Goal: Task Accomplishment & Management: Manage account settings

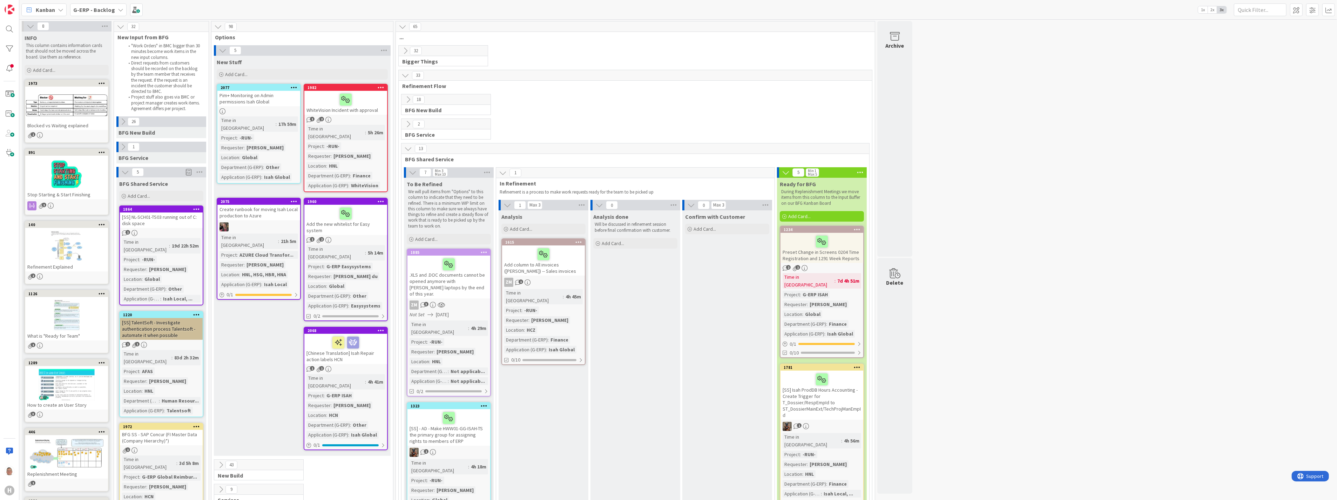
click at [160, 218] on div "[SS] NL-SCH01-TS03 running out of C: disk space" at bounding box center [161, 220] width 83 height 15
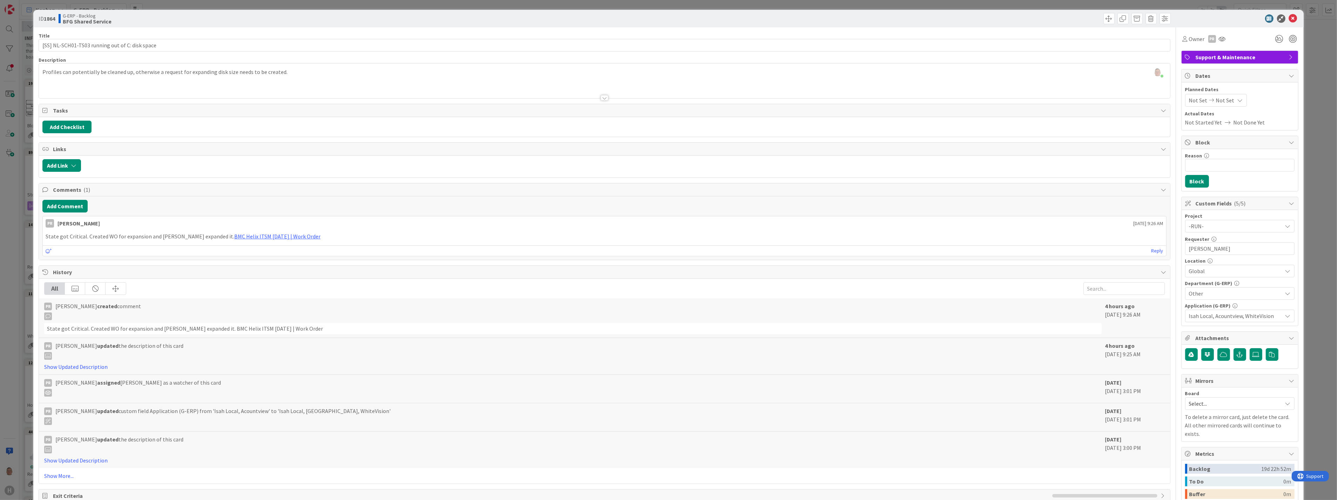
click at [294, 71] on div "leon Dolje joined 1 m ago Profiles can potentially be cleaned up, otherwise a r…" at bounding box center [604, 80] width 1131 height 35
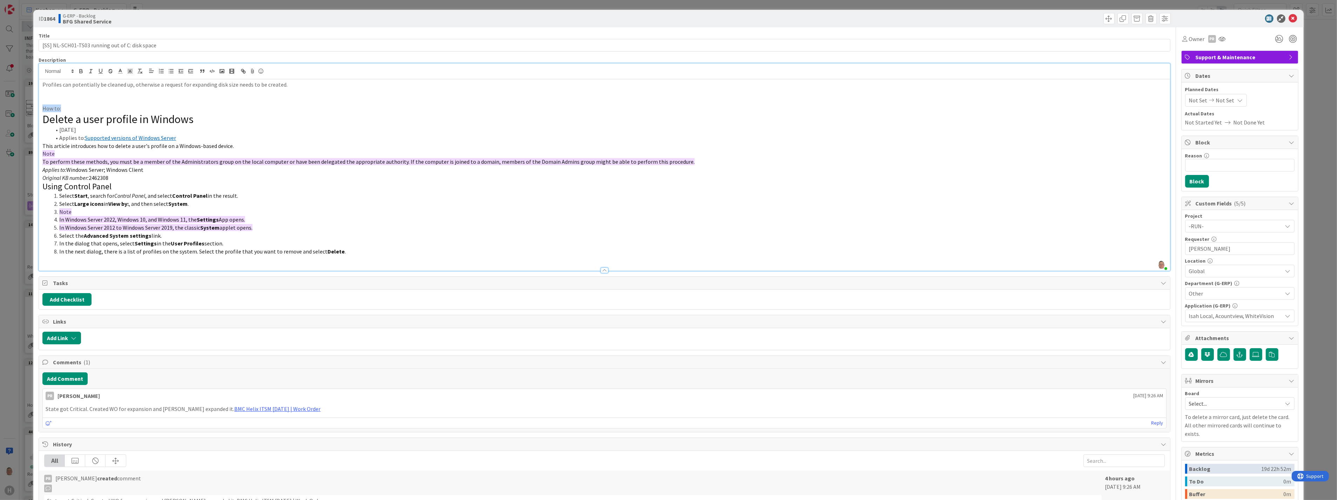
drag, startPoint x: 65, startPoint y: 110, endPoint x: 39, endPoint y: 110, distance: 26.3
click at [39, 110] on div "Profiles can potentially be cleaned up, otherwise a request for expanding disk …" at bounding box center [604, 175] width 1131 height 192
click at [79, 73] on icon "button" at bounding box center [81, 71] width 6 height 6
click at [100, 69] on icon "button" at bounding box center [101, 71] width 6 height 6
click at [50, 262] on p at bounding box center [604, 260] width 1124 height 8
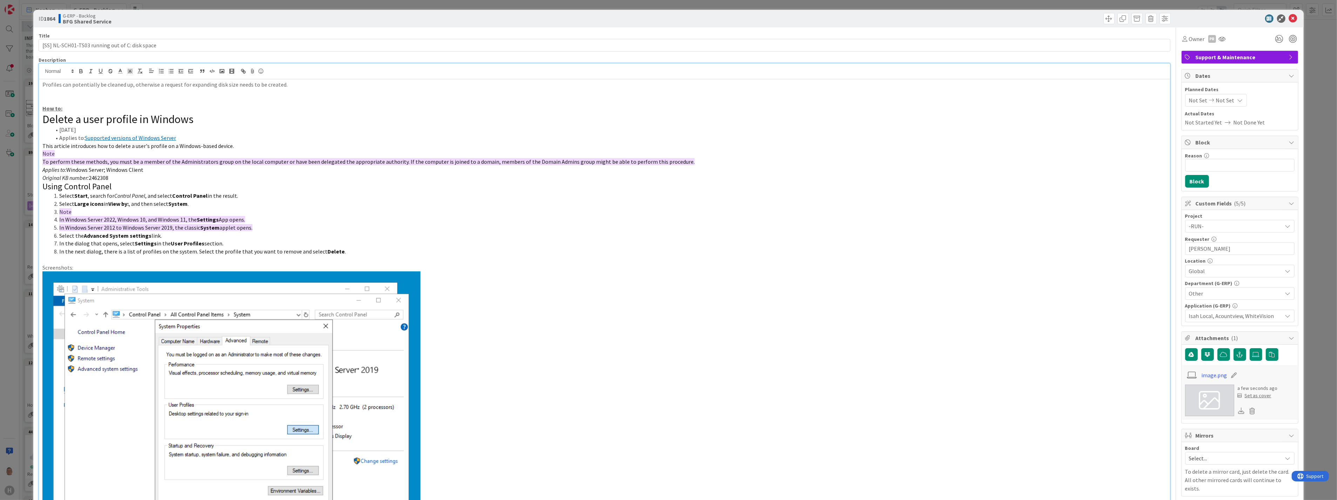
scroll to position [71, 0]
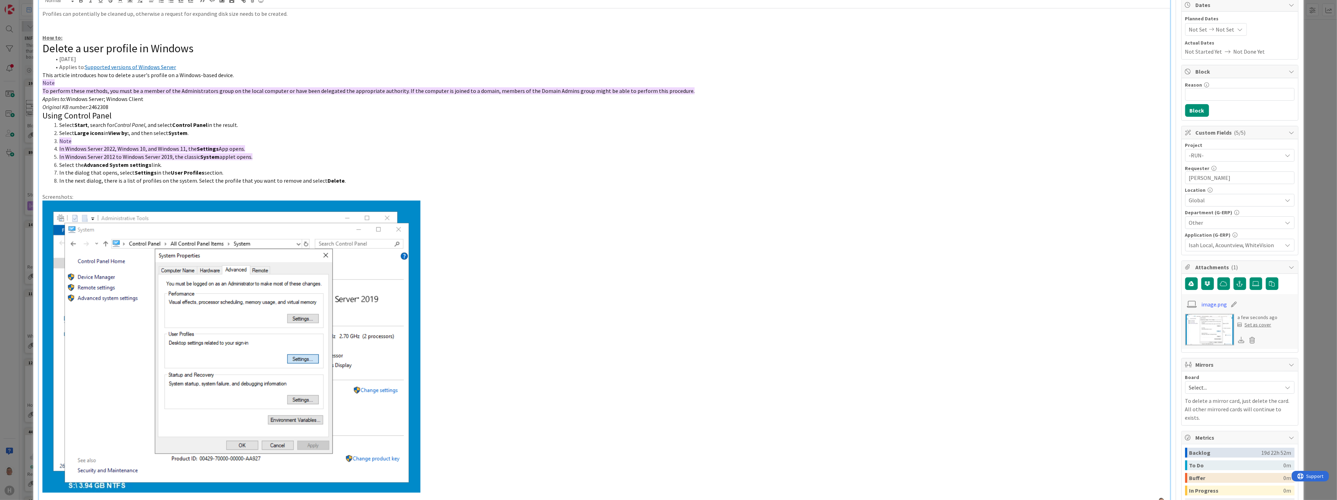
click at [465, 489] on p at bounding box center [604, 347] width 1124 height 292
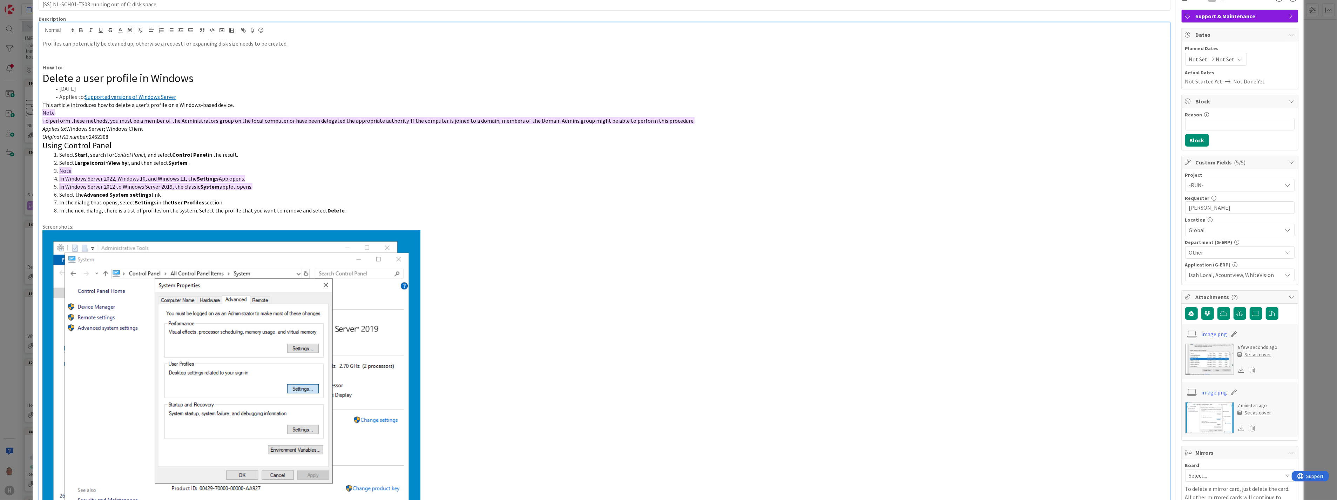
scroll to position [0, 0]
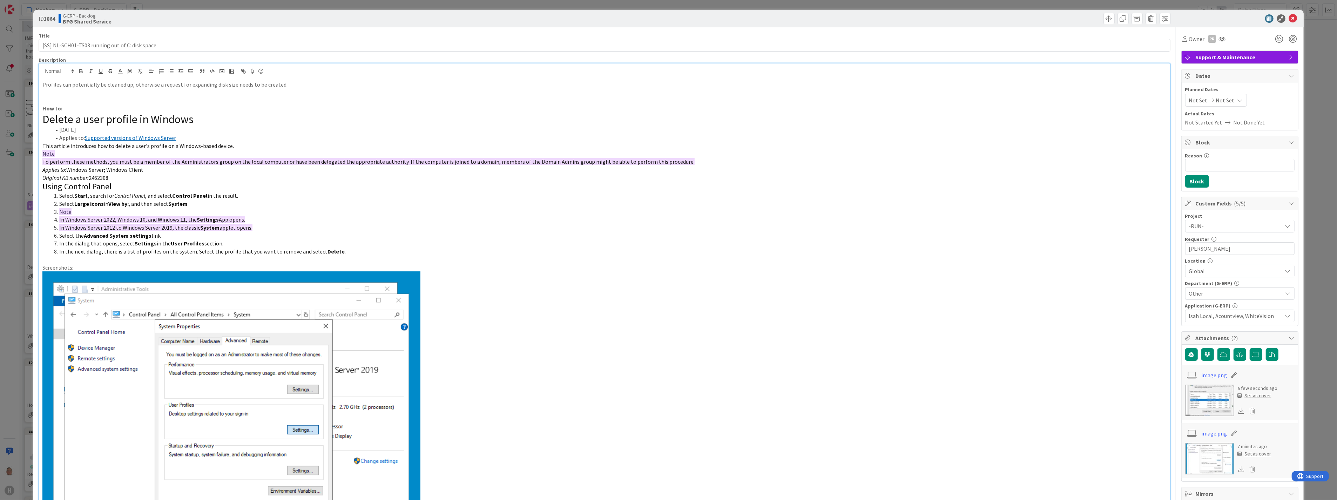
click at [1221, 270] on span "Global" at bounding box center [1235, 271] width 93 height 8
click at [1187, 325] on icon at bounding box center [1190, 325] width 6 height 11
click at [1138, 268] on p "Screenshots:" at bounding box center [604, 268] width 1124 height 8
click at [997, 317] on p at bounding box center [604, 417] width 1124 height 292
click at [1289, 17] on icon at bounding box center [1293, 18] width 8 height 8
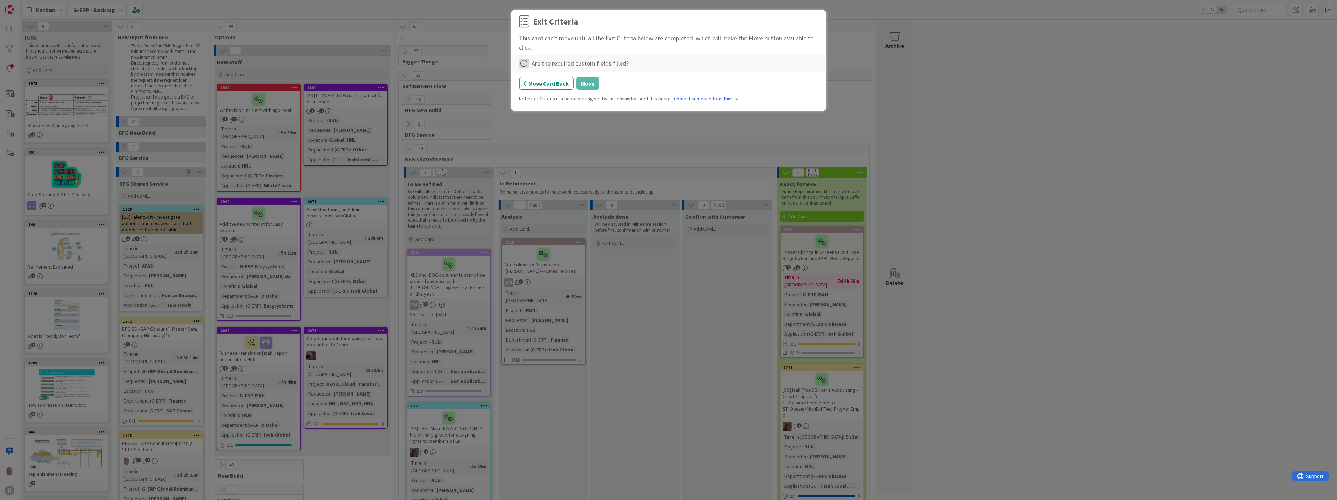
click at [525, 62] on icon at bounding box center [524, 64] width 10 height 10
click at [552, 79] on link "Complete" at bounding box center [563, 78] width 88 height 10
click at [591, 84] on button "Move" at bounding box center [588, 83] width 23 height 13
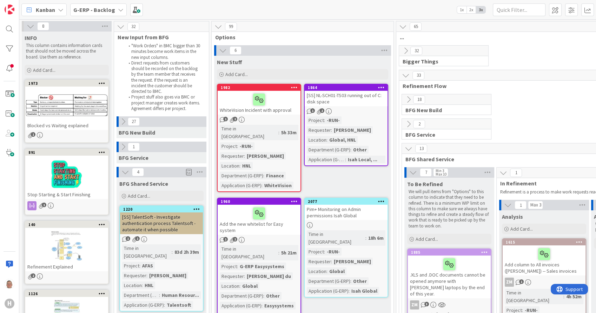
click at [380, 88] on icon at bounding box center [381, 87] width 7 height 5
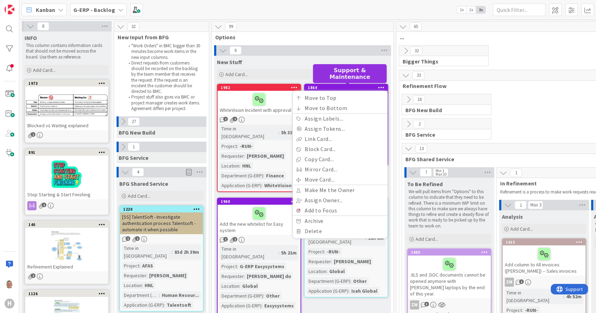
click at [335, 86] on div "1864" at bounding box center [348, 87] width 80 height 5
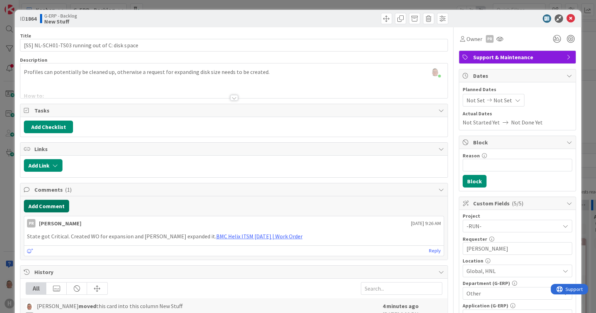
click at [43, 206] on button "Add Comment" at bounding box center [46, 206] width 45 height 13
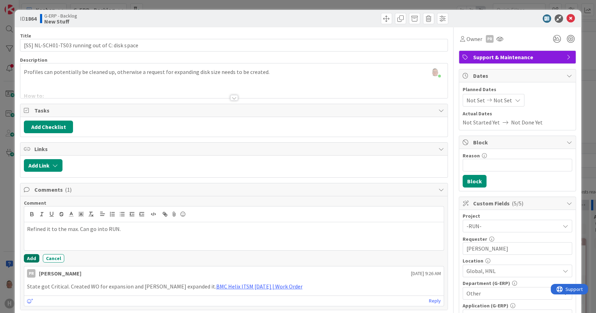
click at [34, 259] on button "Add" at bounding box center [31, 258] width 15 height 8
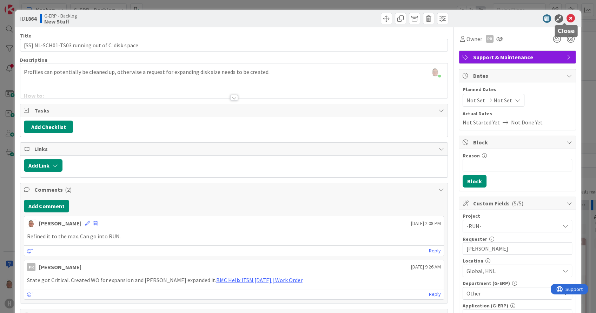
click at [566, 20] on icon at bounding box center [570, 18] width 8 height 8
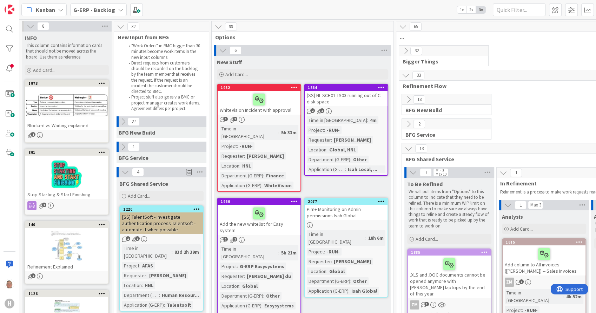
click at [381, 86] on icon at bounding box center [381, 87] width 7 height 5
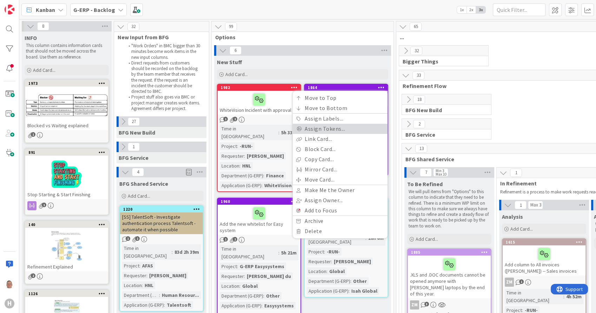
click at [350, 127] on link "Assign Tokens..." at bounding box center [340, 129] width 95 height 10
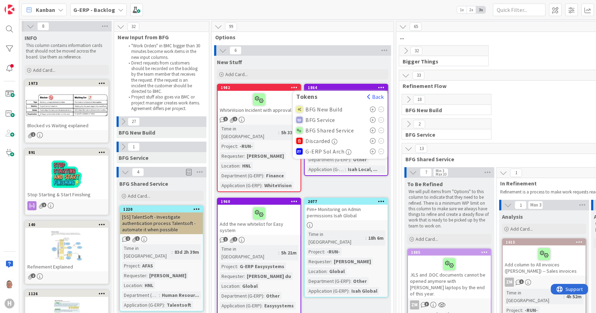
click at [321, 127] on span "BFG Shared Service" at bounding box center [329, 130] width 48 height 6
click at [372, 129] on icon at bounding box center [373, 131] width 6 height 6
click at [350, 66] on div "New Stuff Add Card..." at bounding box center [302, 68] width 177 height 25
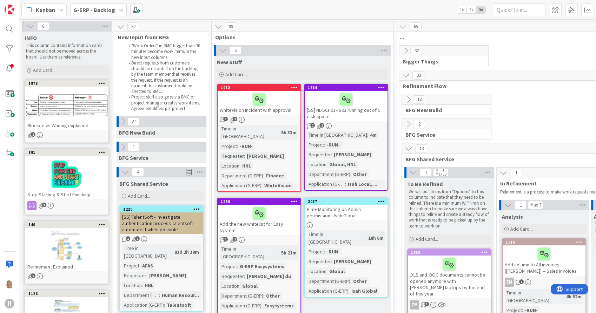
click at [162, 222] on div "[SS] TalentSoft - Investigate authentication process Talentsoft - automate it w…" at bounding box center [161, 224] width 83 height 22
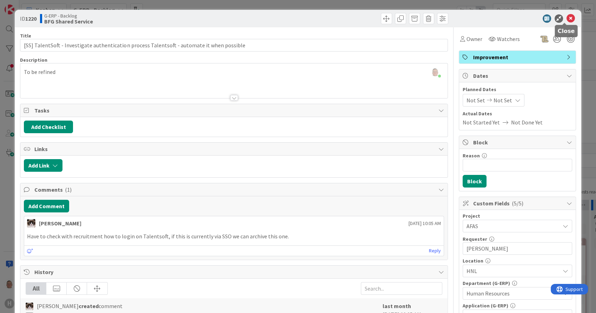
click at [566, 16] on icon at bounding box center [570, 18] width 8 height 8
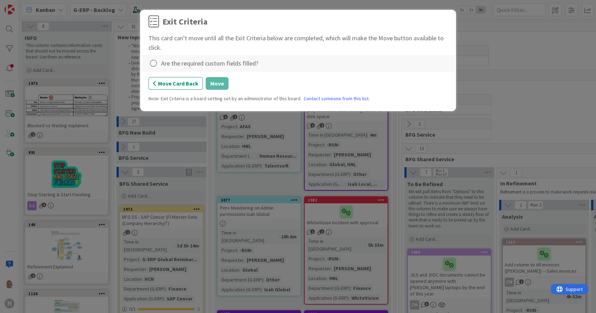
click at [173, 65] on div "Are the required custom fields filled?" at bounding box center [209, 63] width 97 height 9
click at [152, 63] on icon at bounding box center [153, 64] width 10 height 10
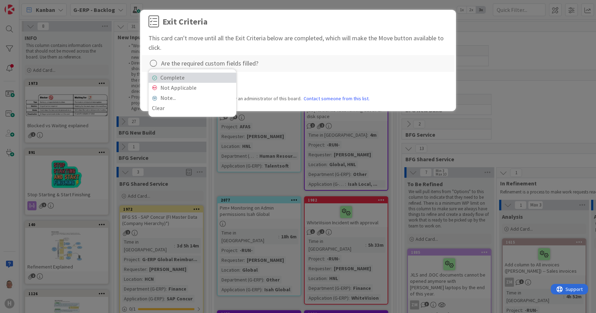
click at [188, 78] on link "Complete" at bounding box center [192, 78] width 88 height 10
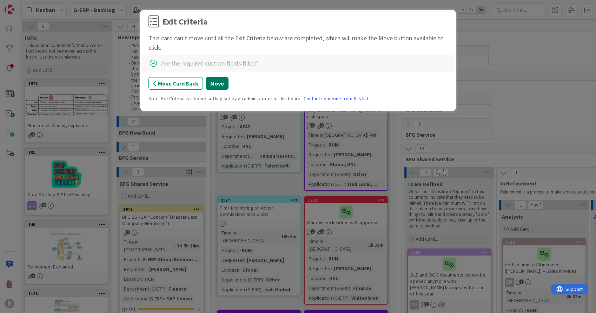
click at [218, 83] on button "Move" at bounding box center [217, 83] width 23 height 13
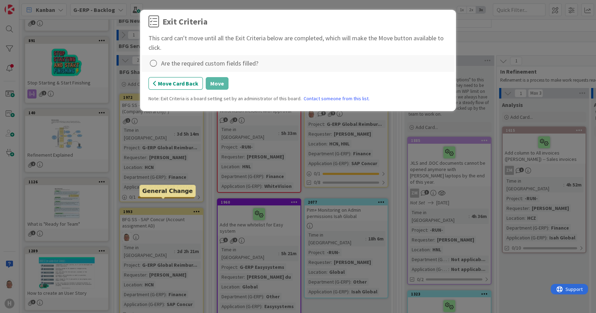
scroll to position [106, 0]
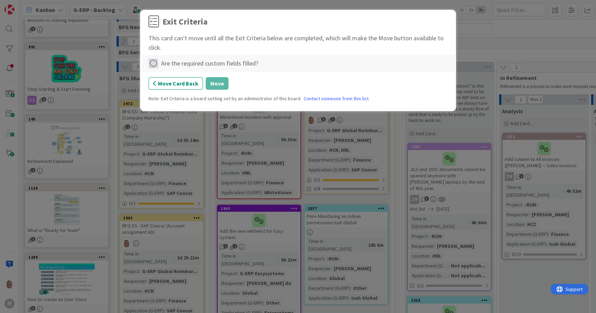
click at [157, 66] on icon at bounding box center [153, 64] width 10 height 10
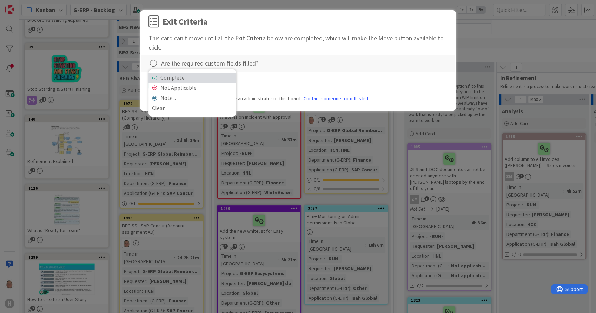
click at [163, 76] on link "Complete" at bounding box center [192, 78] width 88 height 10
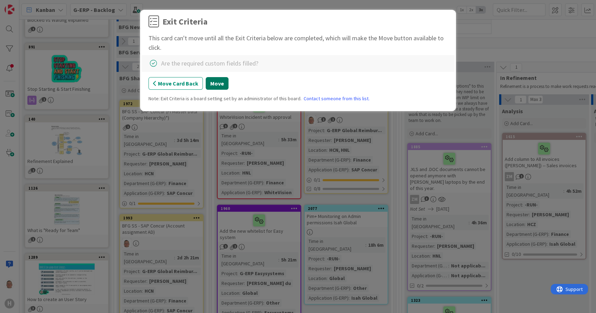
click at [219, 81] on button "Move" at bounding box center [217, 83] width 23 height 13
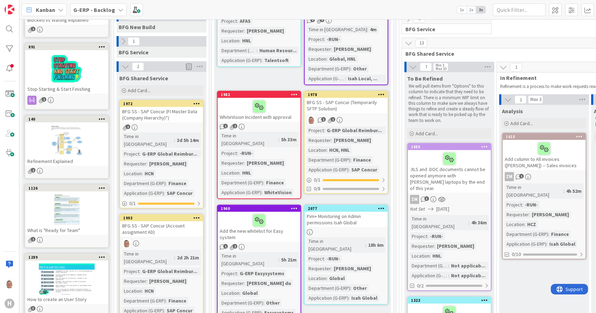
click at [382, 92] on icon at bounding box center [381, 94] width 7 height 5
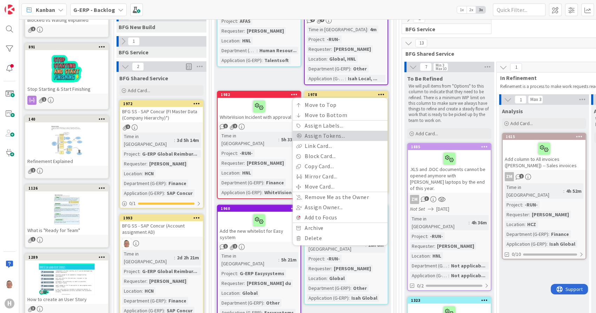
click at [335, 138] on link "Assign Tokens..." at bounding box center [340, 136] width 95 height 10
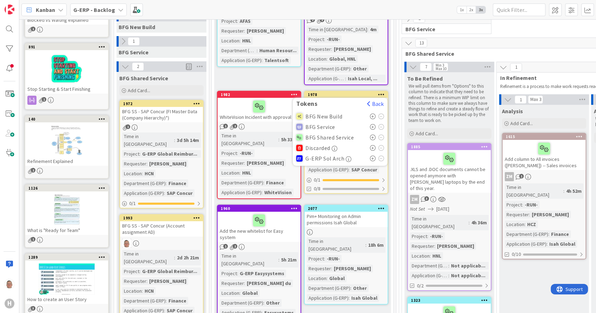
click at [374, 136] on icon at bounding box center [373, 138] width 6 height 6
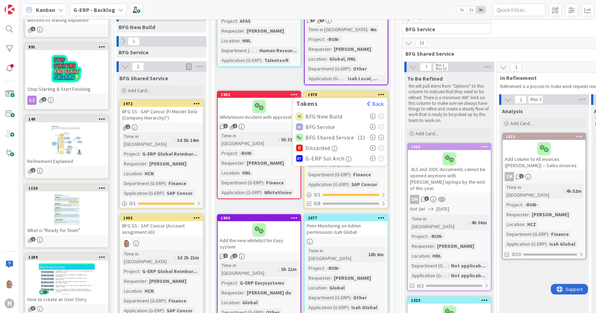
click at [267, 79] on div "New Stuff Add Card... 1864 Move to Top Move to Bottom Assign Labels... Assign T…" at bounding box center [302, 211] width 177 height 522
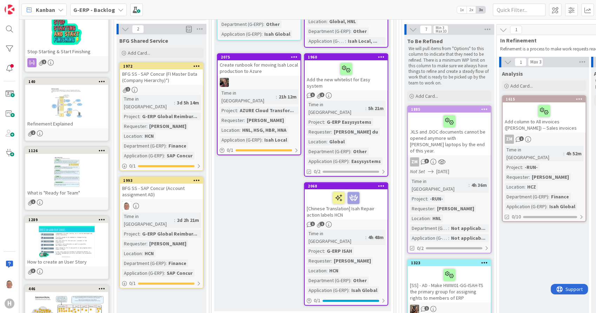
scroll to position [183, 0]
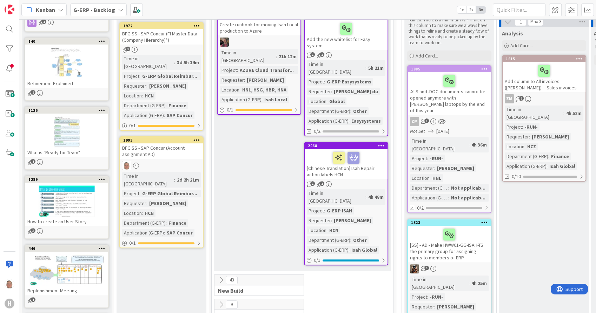
click at [78, 194] on div at bounding box center [66, 202] width 83 height 32
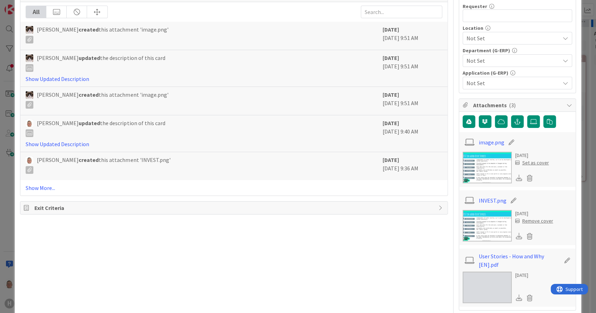
scroll to position [234, 0]
click at [488, 163] on img at bounding box center [486, 167] width 49 height 32
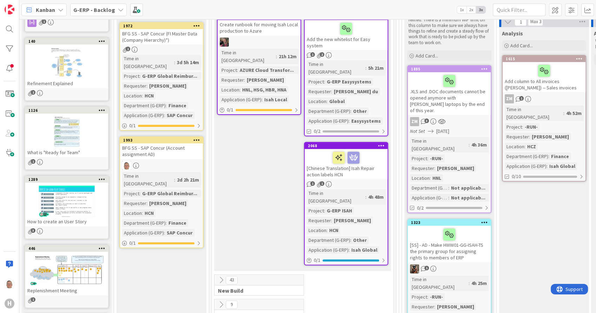
click at [73, 202] on div at bounding box center [66, 202] width 83 height 32
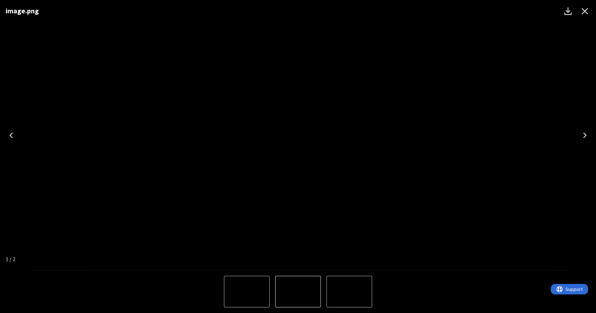
click at [587, 12] on icon "Close" at bounding box center [584, 11] width 11 height 11
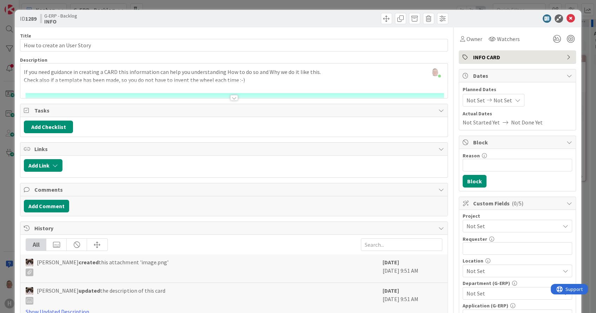
click at [230, 98] on div at bounding box center [234, 98] width 8 height 6
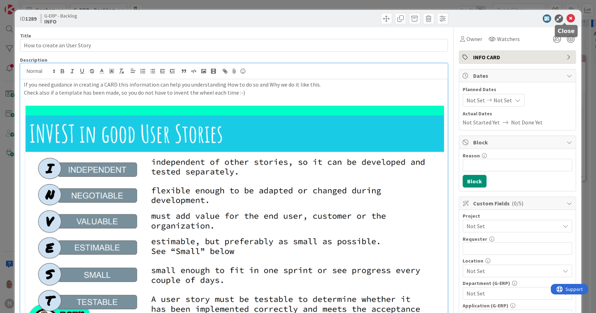
click at [566, 19] on icon at bounding box center [570, 18] width 8 height 8
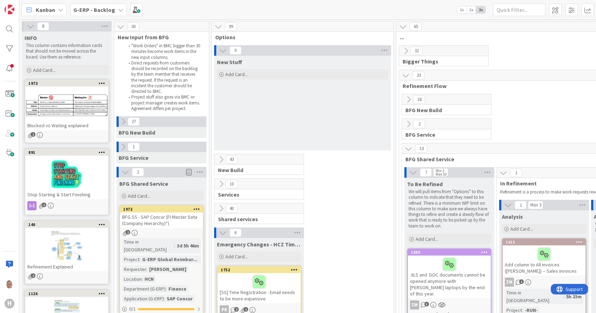
click at [121, 172] on button at bounding box center [125, 172] width 9 height 9
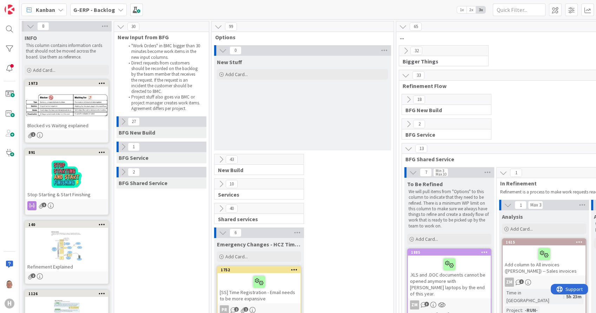
click at [222, 51] on icon at bounding box center [223, 51] width 8 height 8
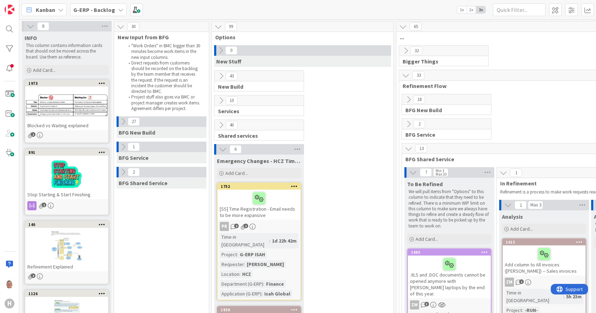
click at [219, 147] on icon at bounding box center [223, 150] width 8 height 8
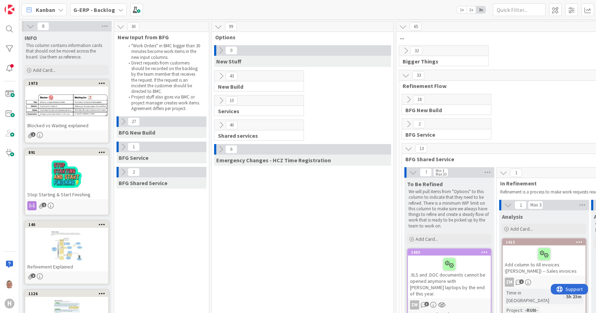
click at [218, 125] on icon at bounding box center [221, 125] width 8 height 8
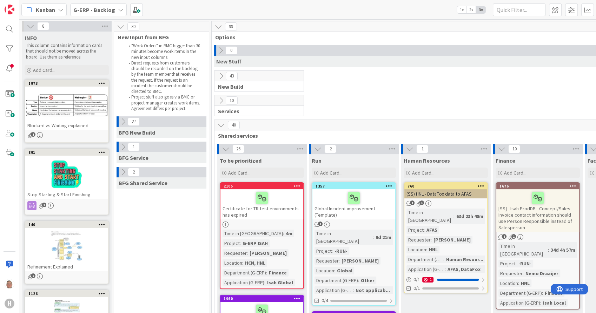
click at [286, 209] on div "Certificate for TR test environments has expired" at bounding box center [261, 204] width 83 height 30
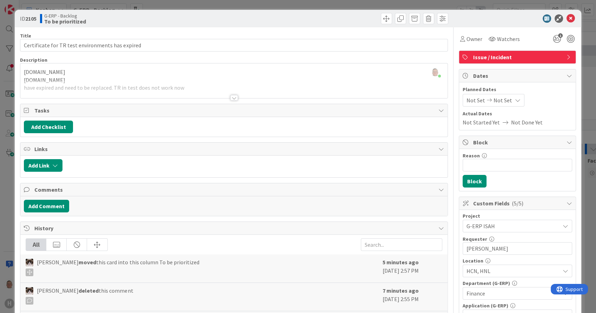
click at [231, 98] on div at bounding box center [234, 98] width 8 height 6
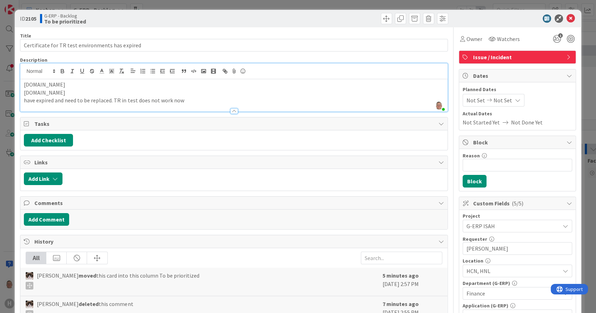
click at [22, 84] on div "testhcn.timeregistration.huismanportal.com testhnl.timeregistration.huismanport…" at bounding box center [233, 95] width 427 height 32
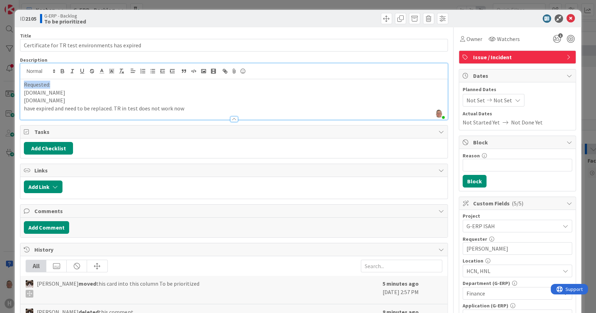
drag, startPoint x: 59, startPoint y: 84, endPoint x: 22, endPoint y: 86, distance: 37.2
click at [22, 86] on div "Requested: testhcn.timeregistration.huismanportal.com testhnl.timeregistration.…" at bounding box center [233, 99] width 427 height 40
click at [62, 70] on icon "button" at bounding box center [62, 71] width 6 height 6
click at [81, 70] on icon "button" at bounding box center [82, 71] width 6 height 6
click at [149, 102] on p "testhnl.timeregistration.huismanportal.com" at bounding box center [233, 100] width 419 height 8
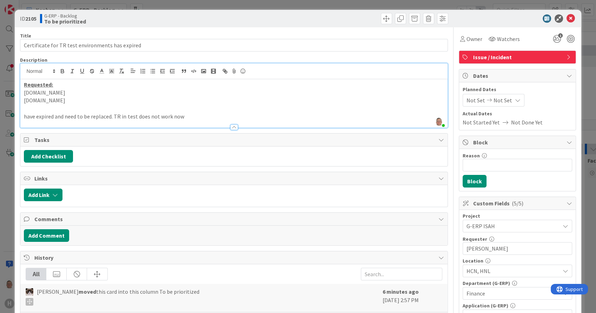
click at [188, 118] on p "have expired and need to be replaced. TR in test does not work now" at bounding box center [233, 117] width 419 height 8
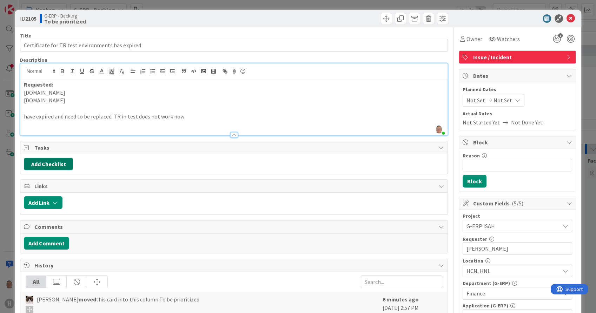
click at [54, 163] on button "Add Checklist" at bounding box center [48, 164] width 49 height 13
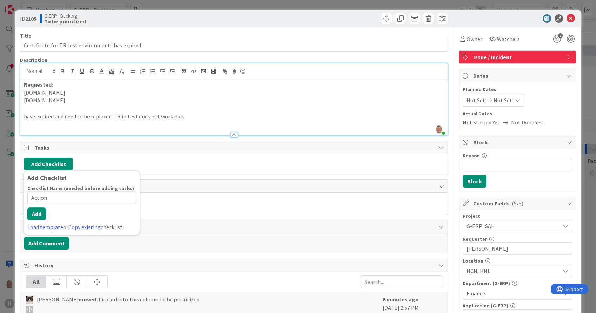
type input "Actions"
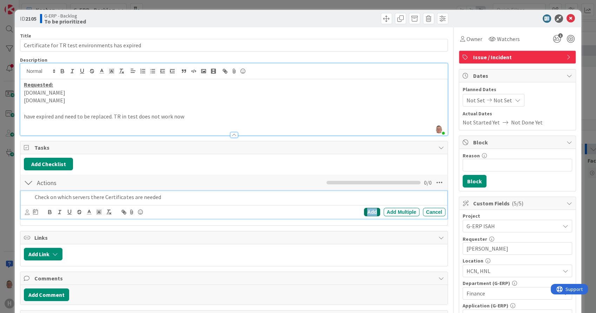
click at [368, 211] on div "Add" at bounding box center [372, 212] width 16 height 8
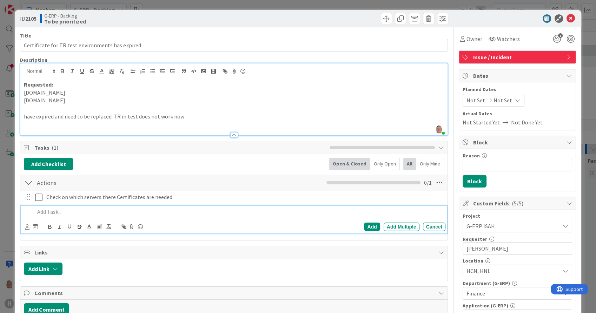
click at [52, 211] on p at bounding box center [238, 212] width 407 height 8
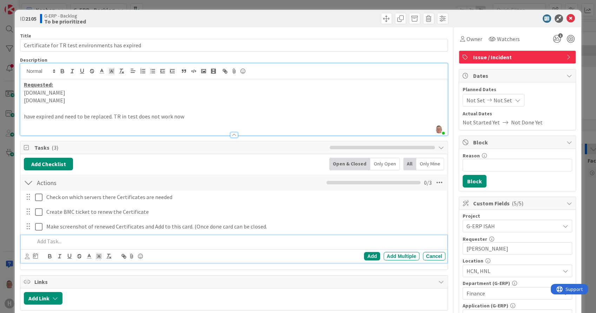
click at [53, 125] on p at bounding box center [233, 125] width 419 height 8
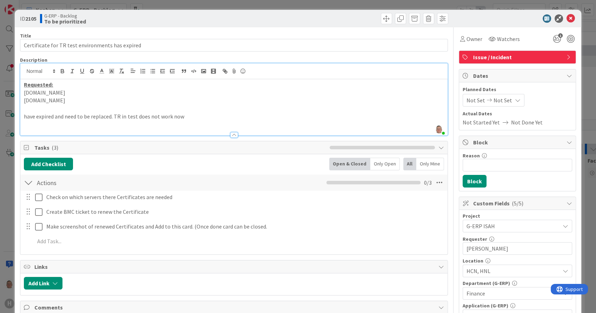
click at [29, 93] on p "testhcn.timeregistration.huismanportal.com" at bounding box center [233, 93] width 419 height 8
click at [28, 101] on p "testhnl.timeregistration.huismanportal.com" at bounding box center [233, 100] width 419 height 8
drag, startPoint x: 127, startPoint y: 92, endPoint x: 23, endPoint y: 95, distance: 104.2
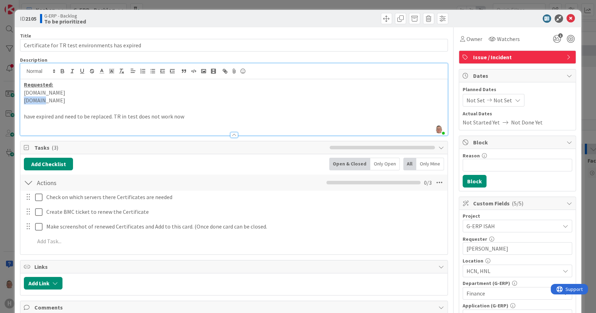
click at [23, 95] on div "Requested: testhcn.timeregistration.huismanportal.com testhnl.timeregistration.…" at bounding box center [233, 107] width 427 height 56
copy p "testhcn.timeregistration.huismanportal.com"
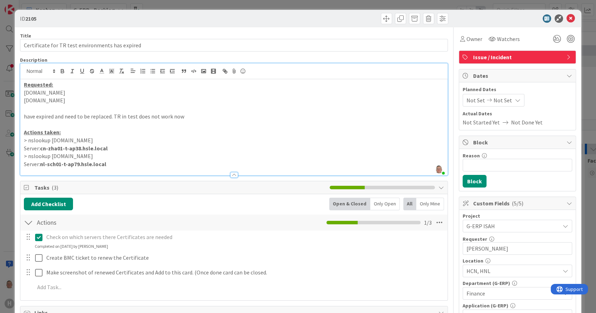
click at [231, 116] on p "have expired and need to be replaced. TR in test does not work now" at bounding box center [233, 117] width 419 height 8
click at [566, 16] on icon at bounding box center [570, 18] width 8 height 8
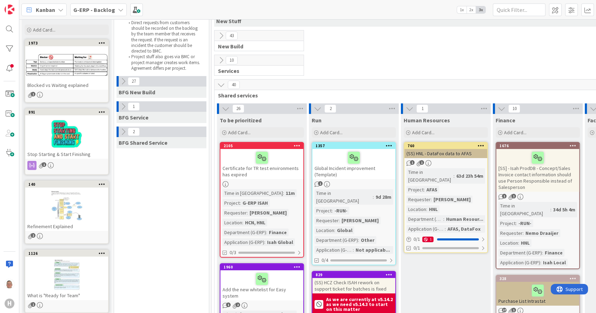
scroll to position [78, 0]
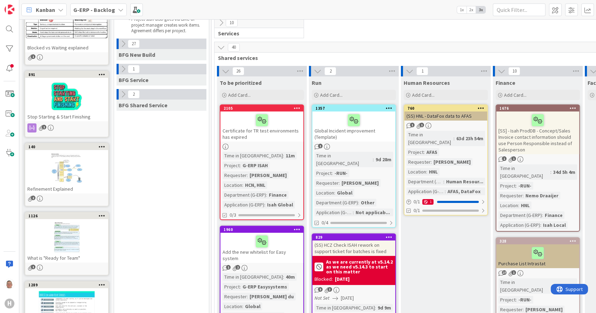
click at [282, 136] on div "Certificate for TR test environments has expired" at bounding box center [261, 127] width 83 height 30
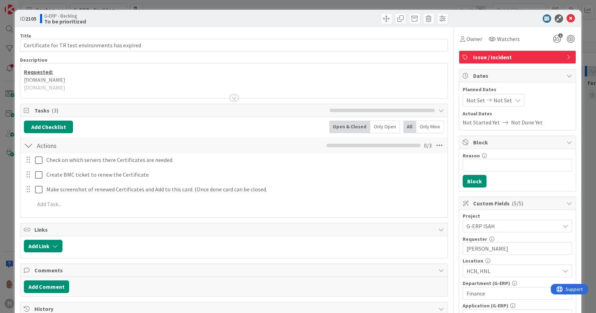
click at [231, 96] on div at bounding box center [234, 98] width 8 height 6
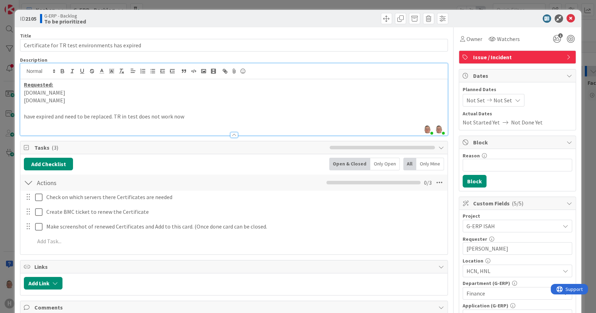
click at [189, 117] on p "have expired and need to be replaced. TR in test does not work now" at bounding box center [233, 117] width 419 height 8
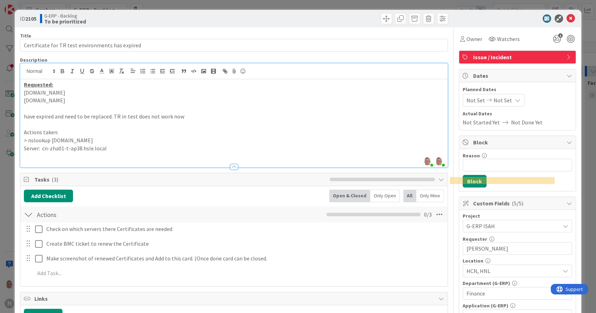
drag, startPoint x: 133, startPoint y: 100, endPoint x: 23, endPoint y: 100, distance: 110.5
click at [23, 100] on div "Requested: testhcn.timeregistration.huismanportal.com testhnl.timeregistration.…" at bounding box center [233, 123] width 427 height 88
copy p "testhnl.timeregistration.huismanportal.com"
click at [33, 157] on p at bounding box center [233, 156] width 419 height 8
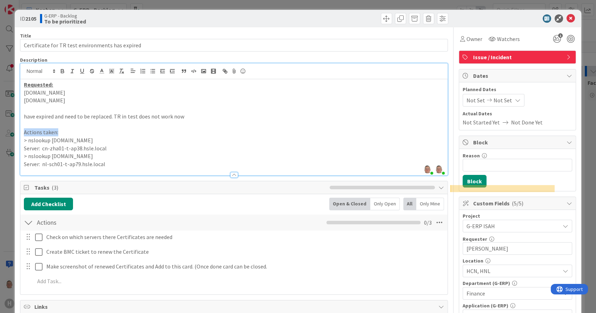
drag, startPoint x: 60, startPoint y: 133, endPoint x: 22, endPoint y: 132, distance: 37.2
click at [22, 132] on div "Requested: testhcn.timeregistration.huismanportal.com testhnl.timeregistration.…" at bounding box center [233, 127] width 427 height 96
click at [62, 70] on icon "button" at bounding box center [62, 71] width 6 height 6
click at [82, 70] on icon "button" at bounding box center [82, 71] width 6 height 6
drag, startPoint x: 105, startPoint y: 147, endPoint x: 43, endPoint y: 147, distance: 61.7
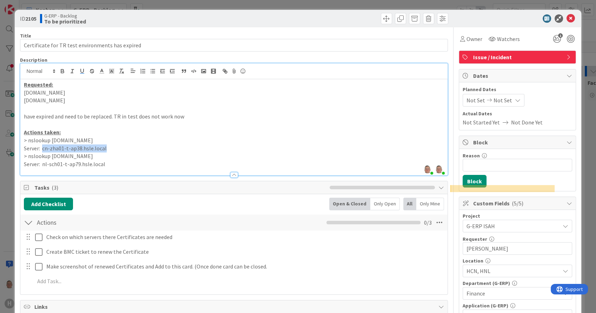
click at [43, 147] on p "Server: cn-zha01-t-ap38.hsle.local" at bounding box center [233, 149] width 419 height 8
click at [61, 70] on icon "button" at bounding box center [62, 70] width 2 height 2
drag, startPoint x: 107, startPoint y: 163, endPoint x: 43, endPoint y: 161, distance: 63.5
click at [43, 161] on p "Server: nl-sch01-t-ap79.hsle.local" at bounding box center [233, 164] width 419 height 8
click at [62, 69] on icon "button" at bounding box center [62, 70] width 2 height 2
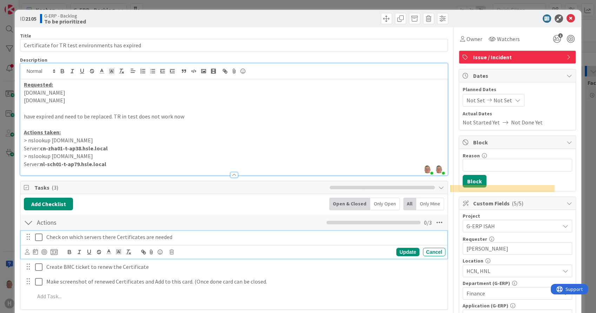
click at [38, 235] on icon at bounding box center [38, 237] width 7 height 8
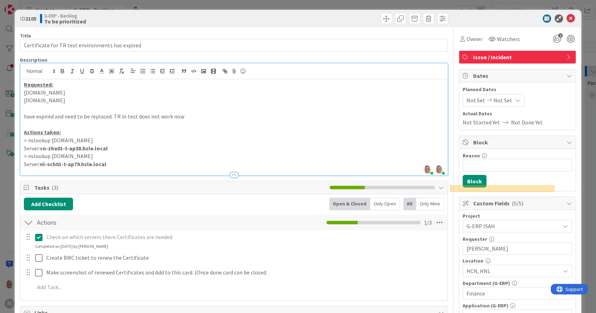
click at [155, 167] on p "Server: nl-sch01-t-ap79.hsle.local" at bounding box center [233, 164] width 419 height 8
click at [382, 16] on span at bounding box center [386, 18] width 11 height 11
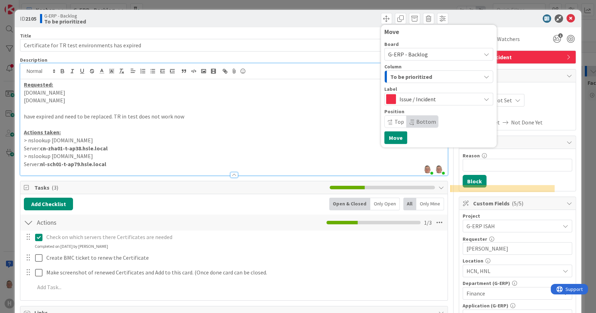
click at [399, 53] on span "G-ERP - Backlog" at bounding box center [408, 54] width 40 height 7
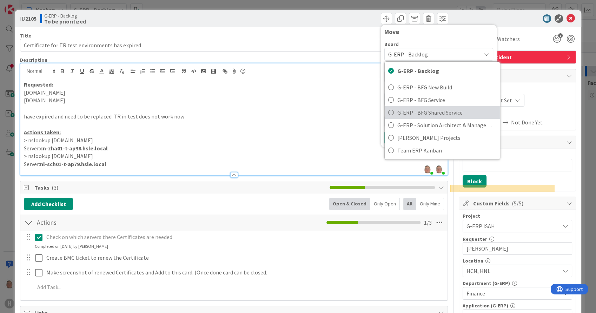
click at [412, 112] on span "G-ERP - BFG Shared Service" at bounding box center [446, 112] width 99 height 11
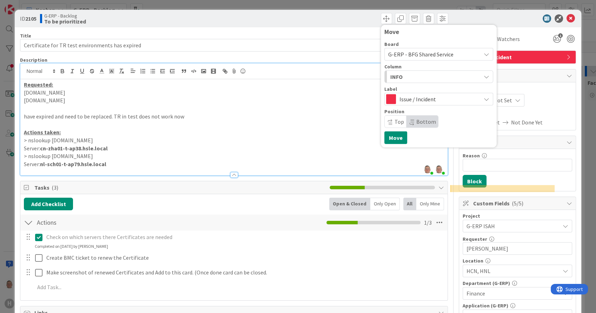
click at [402, 74] on div "INFO" at bounding box center [434, 76] width 92 height 11
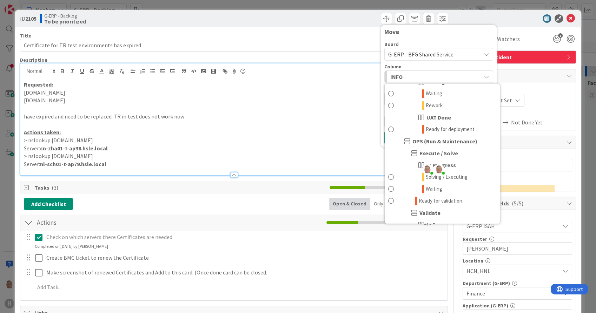
scroll to position [390, 0]
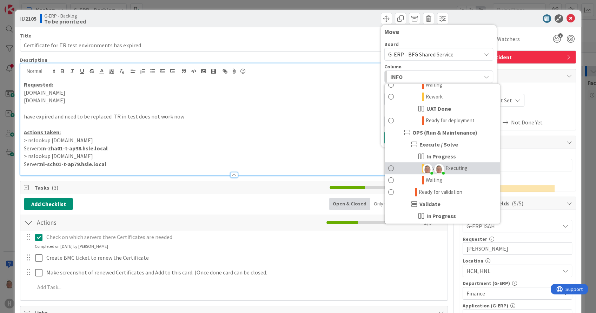
click at [457, 170] on span "Solving / Executing" at bounding box center [446, 168] width 42 height 8
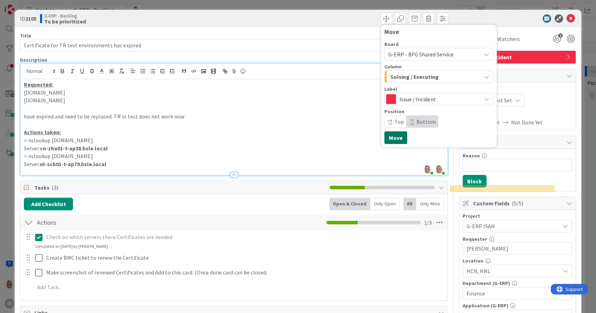
click at [390, 138] on button "Move" at bounding box center [395, 138] width 23 height 13
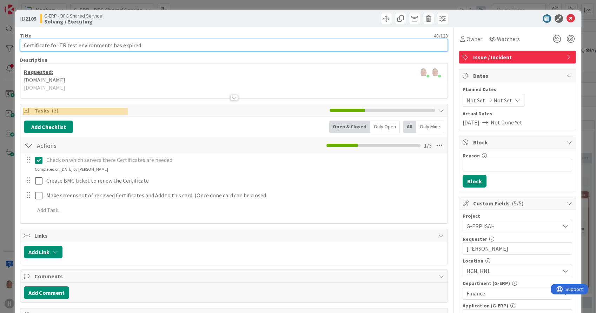
drag, startPoint x: 138, startPoint y: 45, endPoint x: 21, endPoint y: 44, distance: 117.5
click at [21, 44] on input "Certificate for TR test environments has expired" at bounding box center [233, 45] width 427 height 13
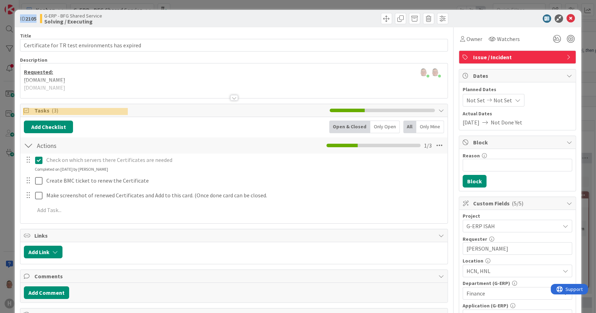
drag, startPoint x: 38, startPoint y: 18, endPoint x: 19, endPoint y: 16, distance: 19.0
click at [19, 16] on div "ID 2105 G-ERP - BFG Shared Service Solving / Executing" at bounding box center [298, 19] width 566 height 18
copy span "ID 2105"
click at [230, 99] on div at bounding box center [234, 98] width 8 height 6
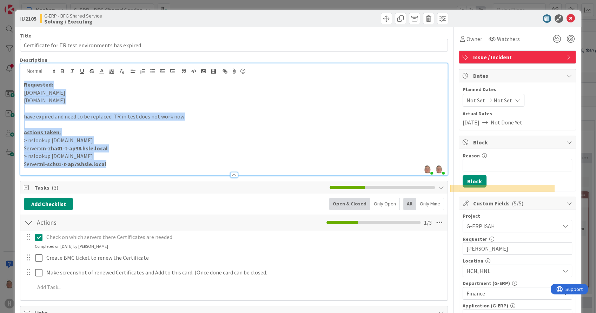
drag, startPoint x: 123, startPoint y: 165, endPoint x: 25, endPoint y: 86, distance: 126.2
click at [25, 86] on div "Requested: testhcn.timeregistration.huismanportal.com testhnl.timeregistration.…" at bounding box center [233, 127] width 427 height 96
copy div "Requested: testhcn.timeregistration.huismanportal.com testhnl.timeregistration.…"
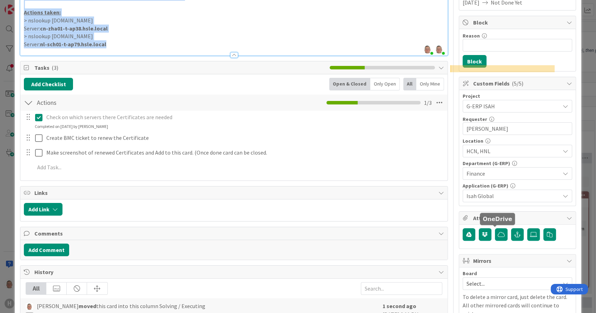
scroll to position [195, 0]
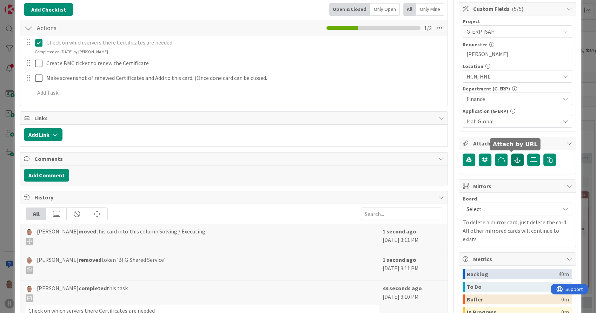
click at [514, 157] on icon "button" at bounding box center [517, 160] width 6 height 6
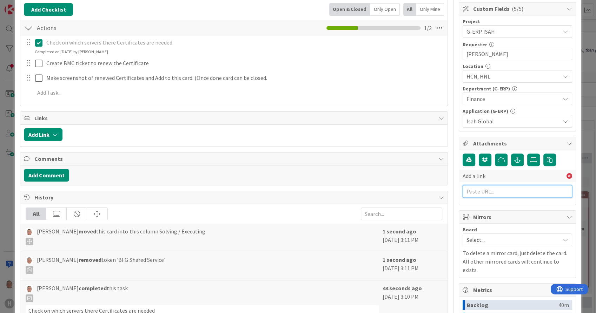
click at [483, 192] on input "text" at bounding box center [516, 191] width 109 height 13
paste input "https://huisman-smartit.onbmc.com/smartit/app/#/incident/IDGE78O8I4A50ATDF11QTD…"
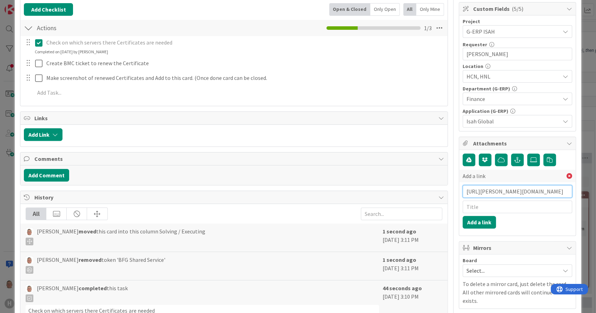
scroll to position [0, 130]
type input "https://huisman-smartit.onbmc.com/smartit/app/#/incident/IDGE78O8I4A50ATDF11QTD…"
click at [475, 206] on input "text" at bounding box center [516, 207] width 109 height 13
type input "BMC request"
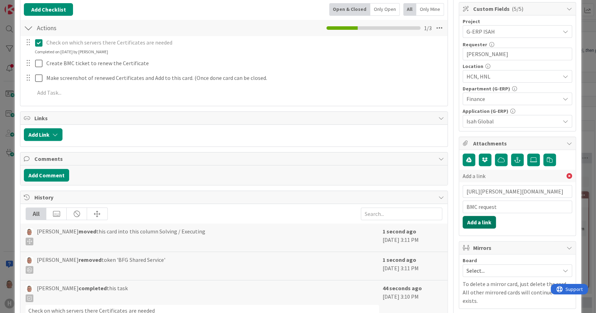
click at [477, 224] on button "Add a link" at bounding box center [478, 222] width 33 height 13
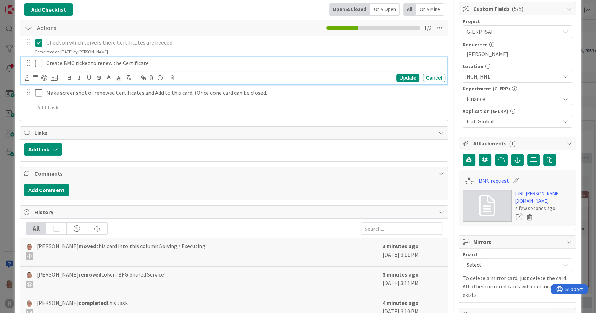
click at [38, 63] on icon at bounding box center [38, 63] width 7 height 8
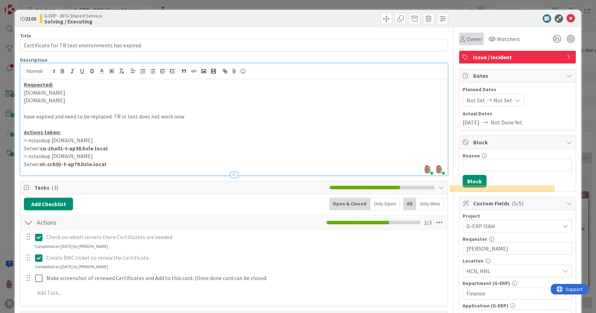
click at [466, 38] on span "Owner" at bounding box center [474, 39] width 16 height 8
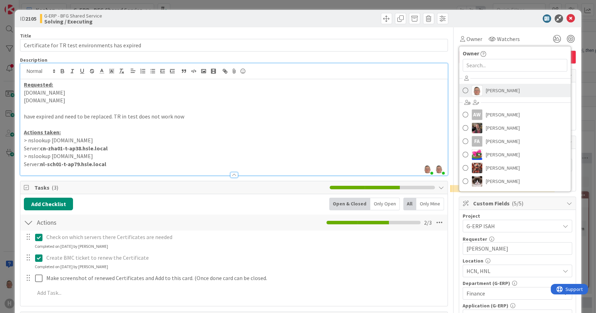
click at [472, 87] on img at bounding box center [476, 90] width 11 height 11
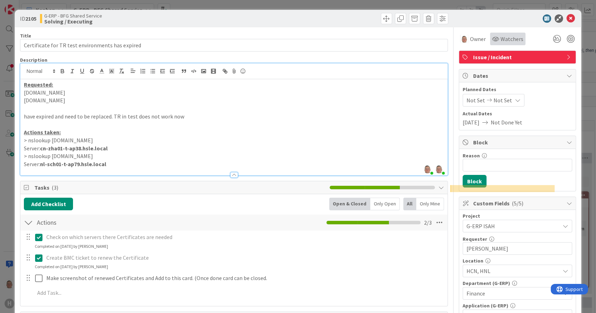
click at [500, 40] on span "Watchers" at bounding box center [511, 39] width 23 height 8
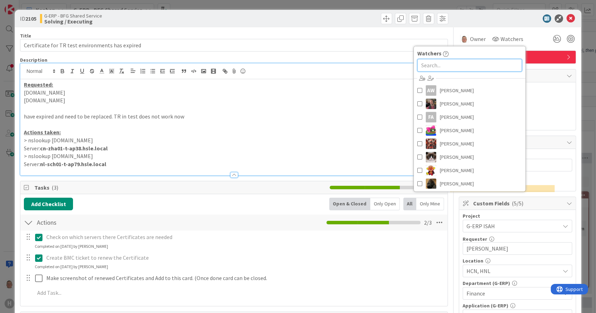
click at [452, 65] on input "text" at bounding box center [469, 65] width 105 height 13
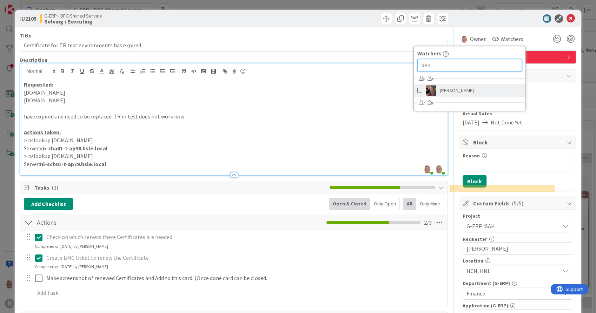
type input "ben"
click at [444, 90] on span "Ben Francis" at bounding box center [456, 90] width 34 height 11
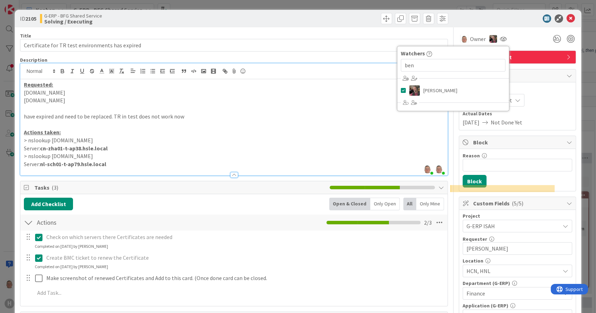
click at [497, 16] on div at bounding box center [513, 18] width 124 height 8
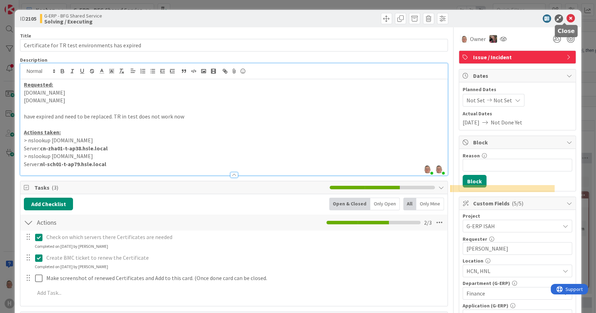
click at [566, 18] on icon at bounding box center [570, 18] width 8 height 8
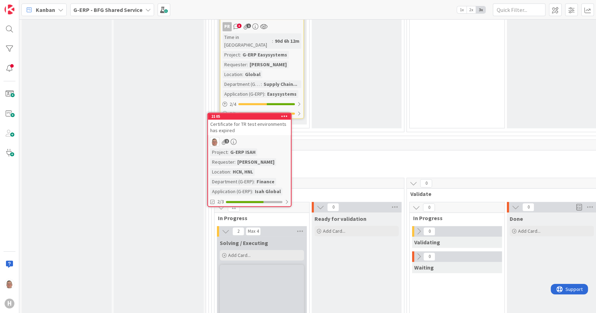
scroll to position [3046, 0]
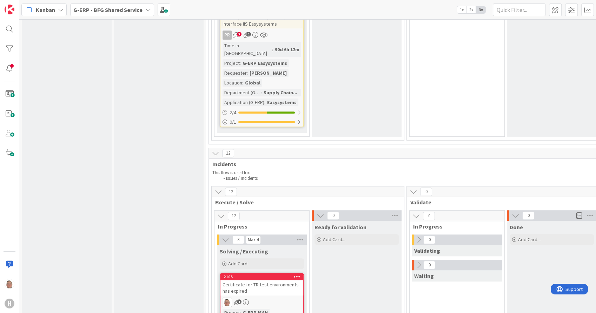
click at [297, 274] on icon at bounding box center [297, 276] width 7 height 5
click at [276, 313] on link "Assign Tokens..." at bounding box center [255, 318] width 95 height 10
click at [287, 296] on icon at bounding box center [289, 299] width 6 height 6
click at [295, 274] on icon at bounding box center [297, 276] width 7 height 5
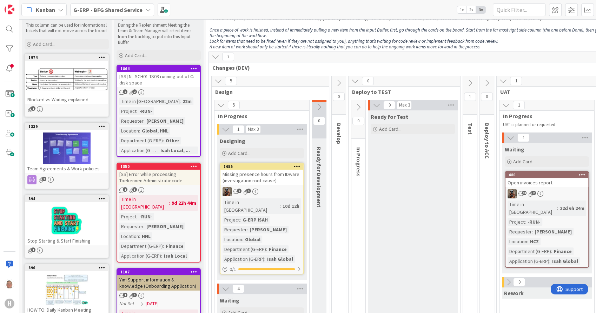
scroll to position [0, 0]
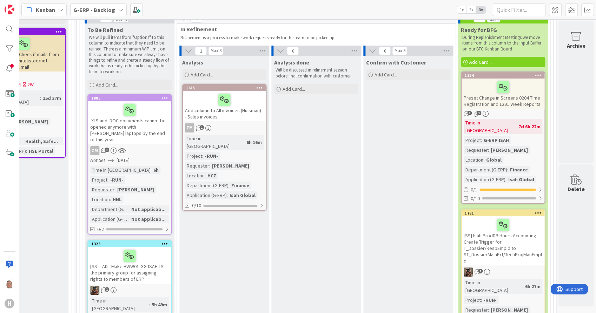
scroll to position [156, 703]
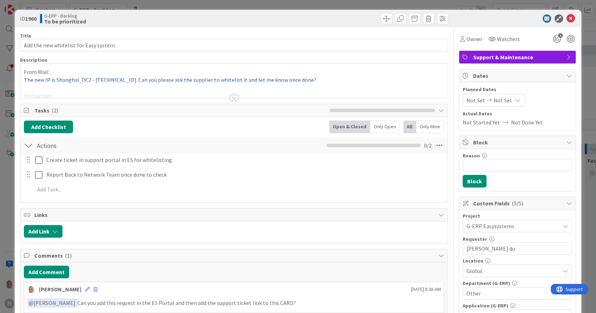
click at [231, 98] on div at bounding box center [234, 98] width 8 height 6
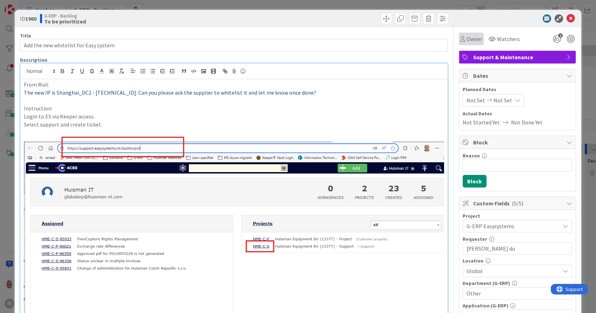
click at [466, 40] on span "Owner" at bounding box center [474, 39] width 16 height 8
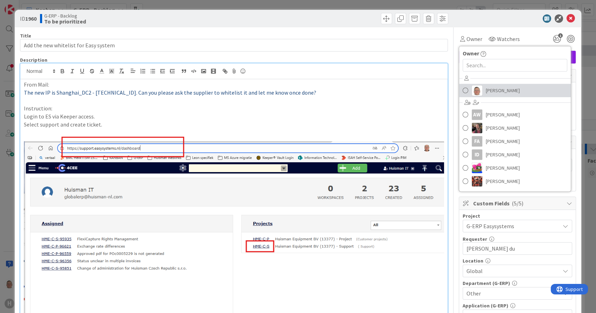
click at [485, 90] on span "[PERSON_NAME]" at bounding box center [502, 90] width 34 height 11
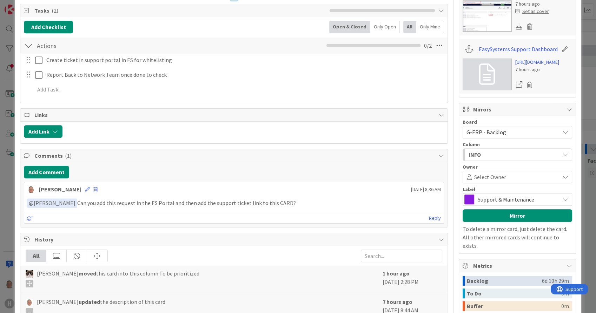
scroll to position [390, 0]
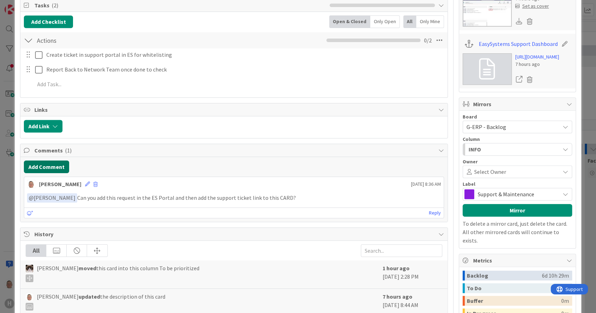
click at [45, 163] on button "Add Comment" at bounding box center [46, 167] width 45 height 13
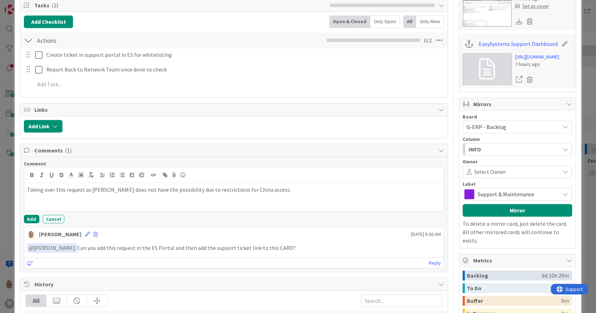
click at [262, 186] on p "Taking over this request as Alex does not have the possibility due to restricti…" at bounding box center [233, 190] width 413 height 8
click at [31, 215] on button "Add" at bounding box center [31, 219] width 15 height 8
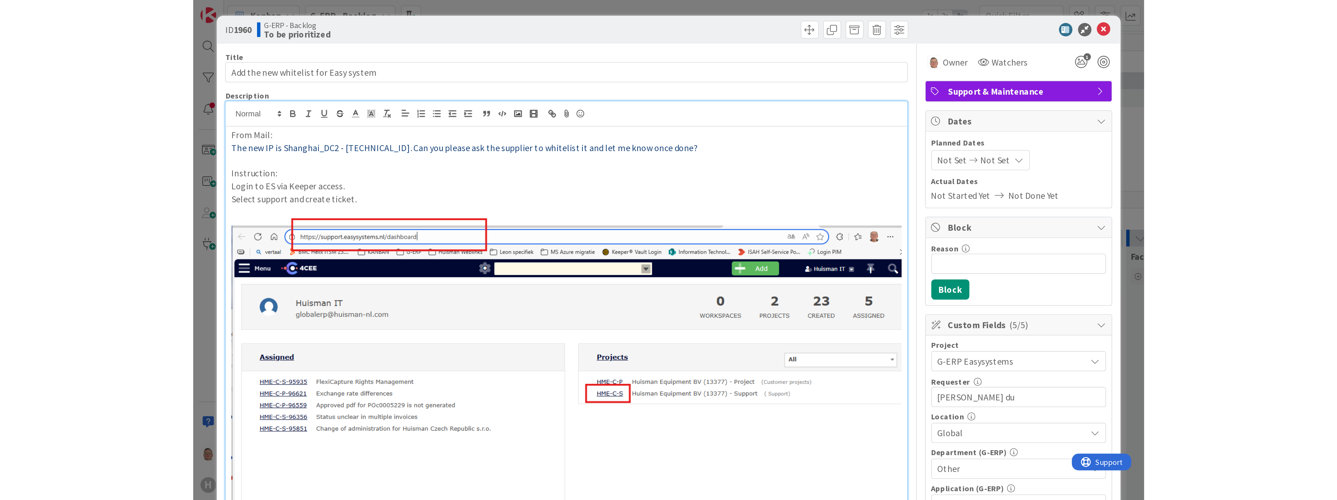
scroll to position [0, 0]
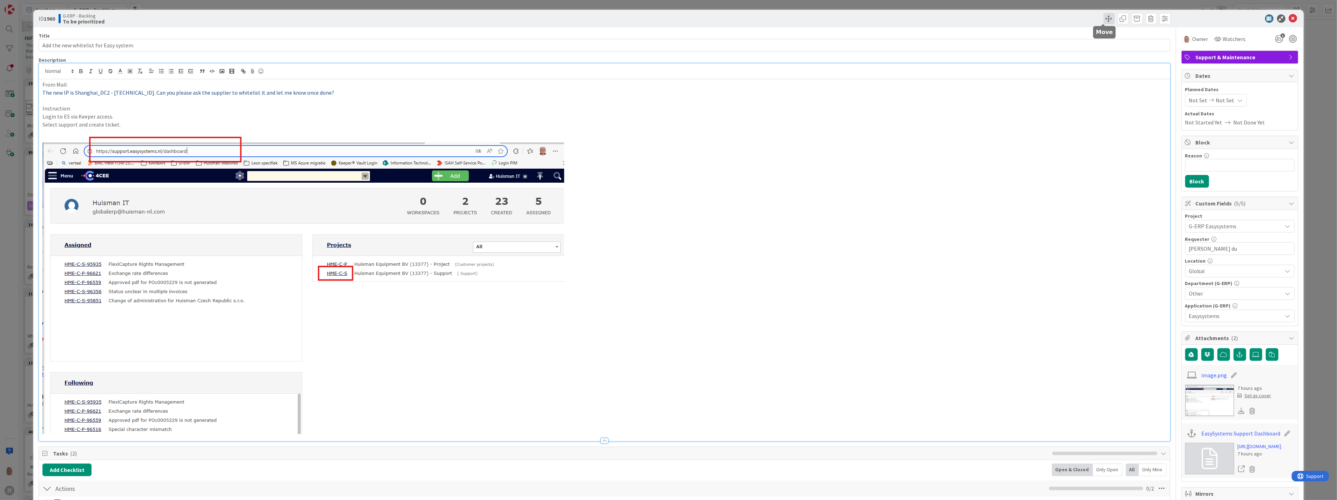
click at [595, 20] on span at bounding box center [1109, 18] width 11 height 11
click at [595, 55] on span "G-ERP - Backlog" at bounding box center [1131, 54] width 40 height 7
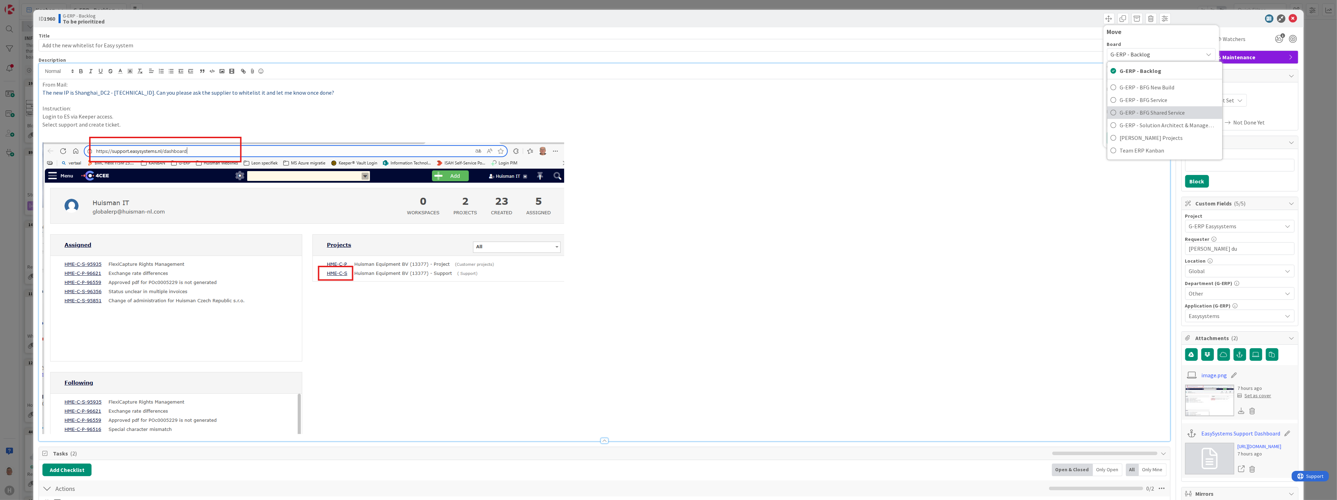
click at [595, 112] on span "G-ERP - BFG Shared Service" at bounding box center [1169, 112] width 99 height 11
click at [595, 77] on div "INFO" at bounding box center [1157, 76] width 92 height 11
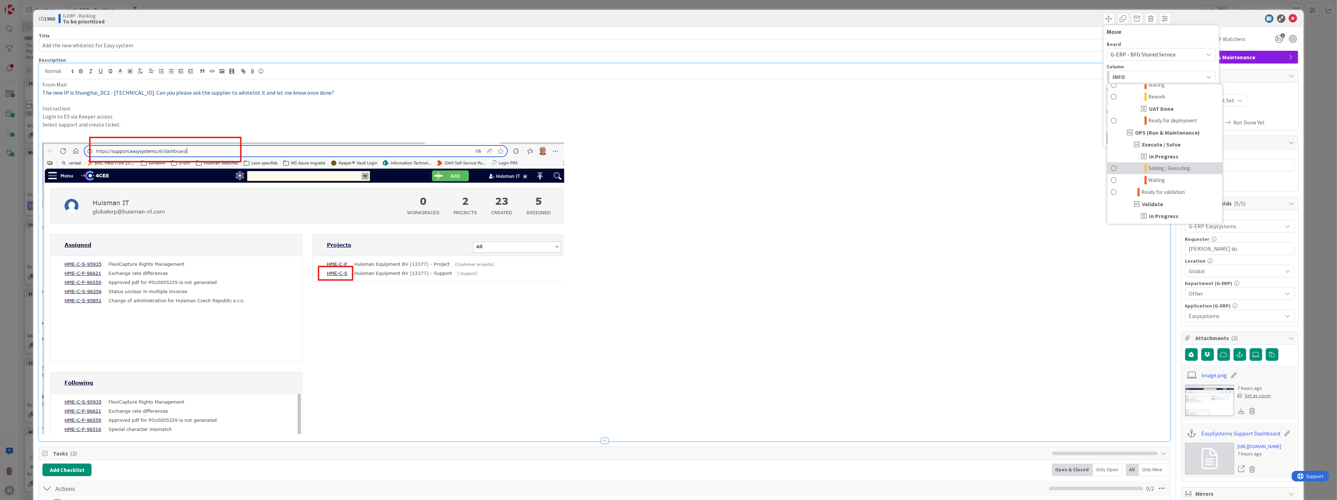
click at [595, 168] on span "Solving / Executing" at bounding box center [1170, 168] width 42 height 8
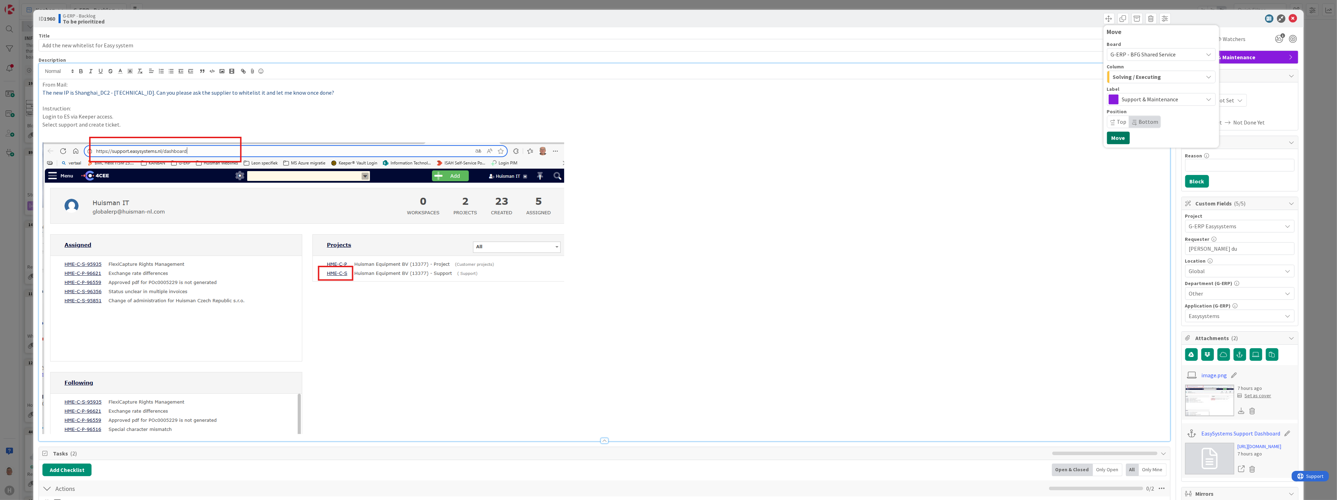
click at [595, 135] on button "Move" at bounding box center [1118, 138] width 23 height 13
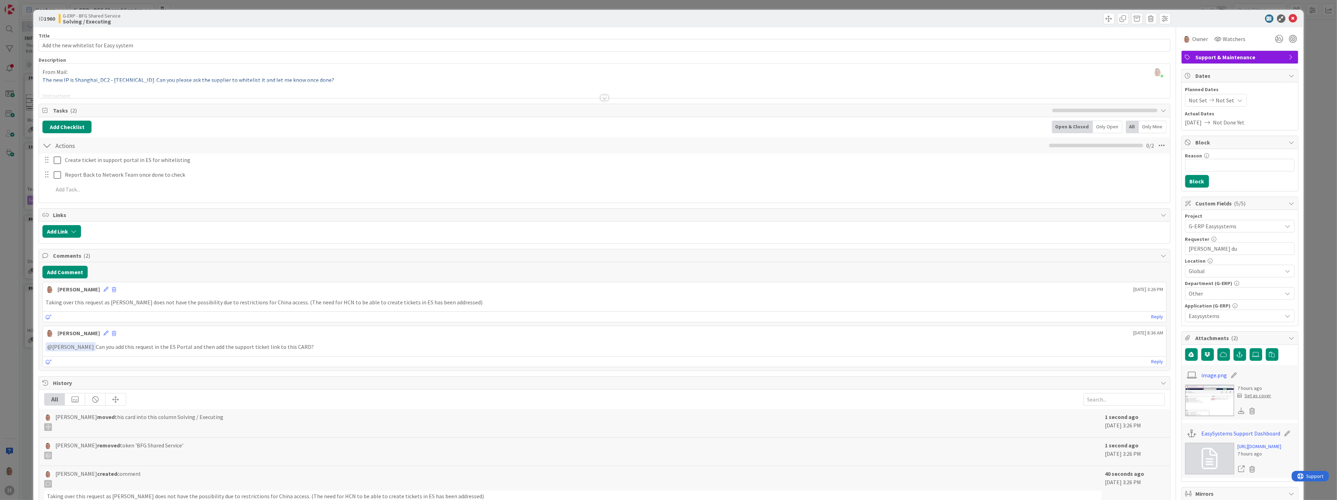
click at [595, 99] on div at bounding box center [605, 98] width 8 height 6
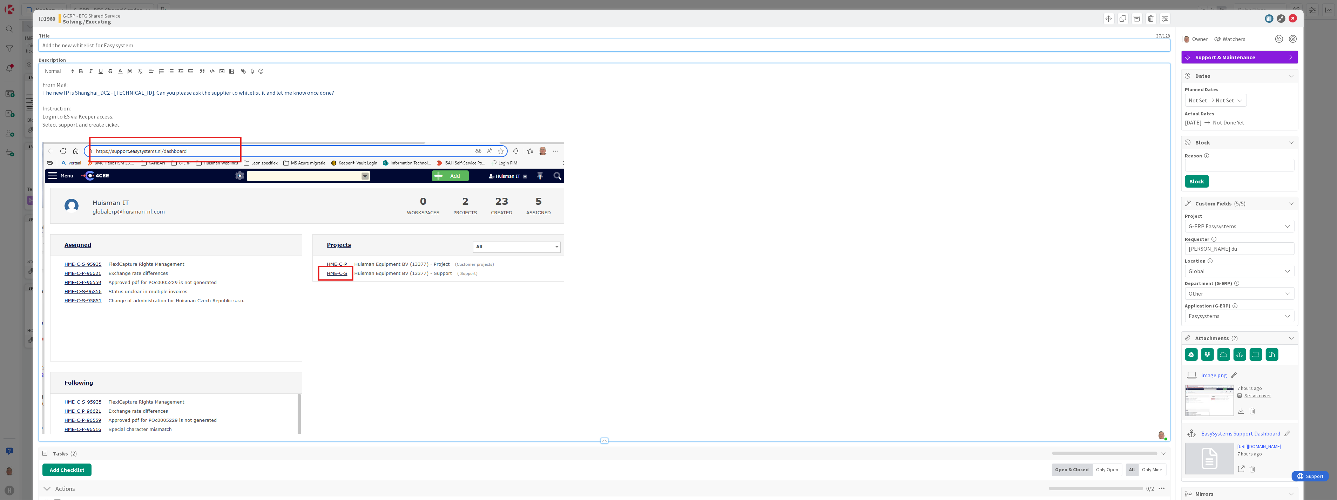
drag, startPoint x: 156, startPoint y: 46, endPoint x: 32, endPoint y: 45, distance: 123.8
click at [32, 45] on div "ID 1960 G-ERP - BFG Shared Service Solving / Executing Title 37 / 128 Add the n…" at bounding box center [668, 250] width 1337 height 500
click at [201, 110] on p "Instruction:" at bounding box center [604, 109] width 1124 height 8
drag, startPoint x: 52, startPoint y: 93, endPoint x: 119, endPoint y: 95, distance: 67.4
click at [119, 95] on span "The new IP is Shanghai_DC2 - [TECHNICAL_ID]. Can you please ask the supplier to…" at bounding box center [188, 92] width 292 height 7
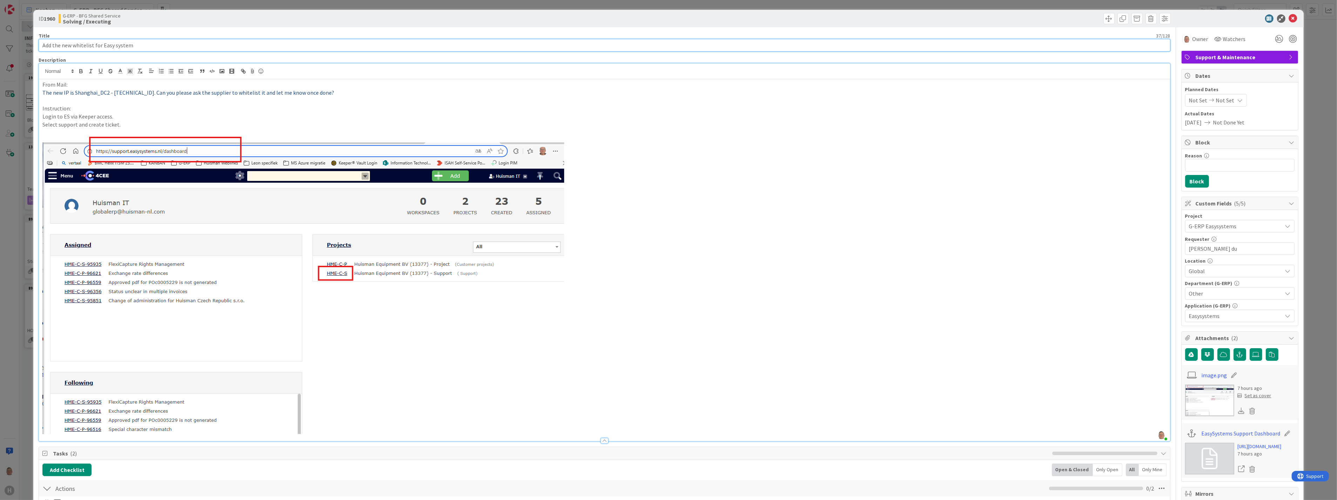
click at [151, 42] on input "Add the new whitelist for Easy system" at bounding box center [605, 45] width 1132 height 13
drag, startPoint x: 149, startPoint y: 43, endPoint x: 33, endPoint y: 46, distance: 116.5
click at [33, 46] on div "ID 1960 G-ERP - BFG Shared Service Solving / Executing Title 37 / 128 Add the n…" at bounding box center [668, 477] width 1270 height 935
click at [95, 45] on input "Add the new whitelist for Easy system" at bounding box center [605, 45] width 1132 height 13
drag, startPoint x: 92, startPoint y: 45, endPoint x: 29, endPoint y: 47, distance: 63.2
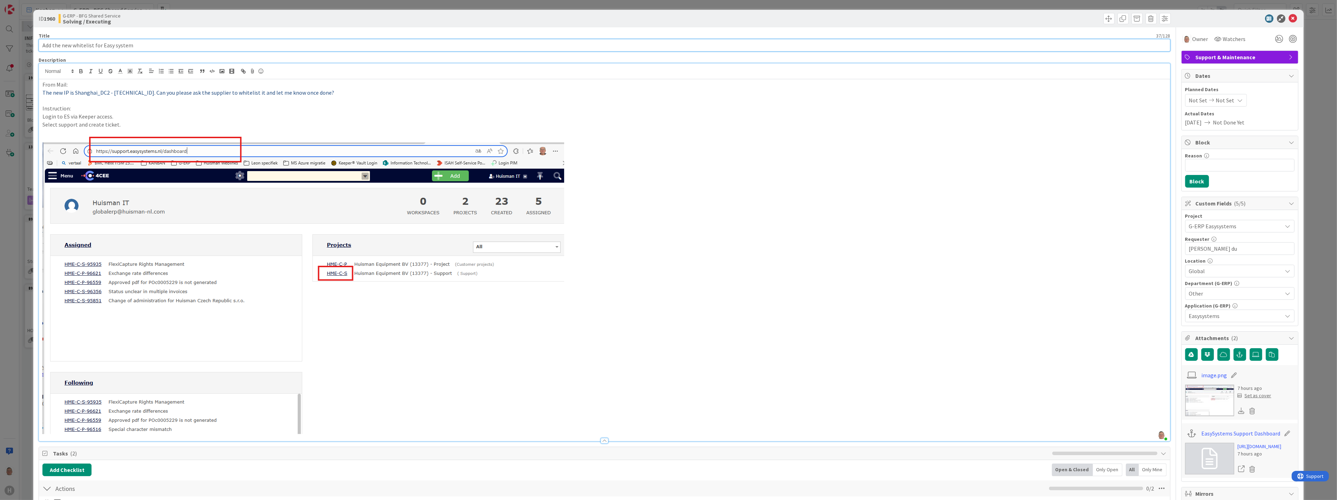
click at [29, 47] on div "ID 1960 G-ERP - BFG Shared Service Solving / Executing Title 37 / 128 Add the n…" at bounding box center [668, 250] width 1337 height 500
click at [144, 109] on p "Instruction:" at bounding box center [604, 109] width 1124 height 8
drag, startPoint x: 74, startPoint y: 92, endPoint x: 109, endPoint y: 92, distance: 34.4
click at [109, 92] on span "The new IP is Shanghai_DC2 - [TECHNICAL_ID]. Can you please ask the supplier to…" at bounding box center [188, 92] width 292 height 7
copy span "Shanghai_DC2"
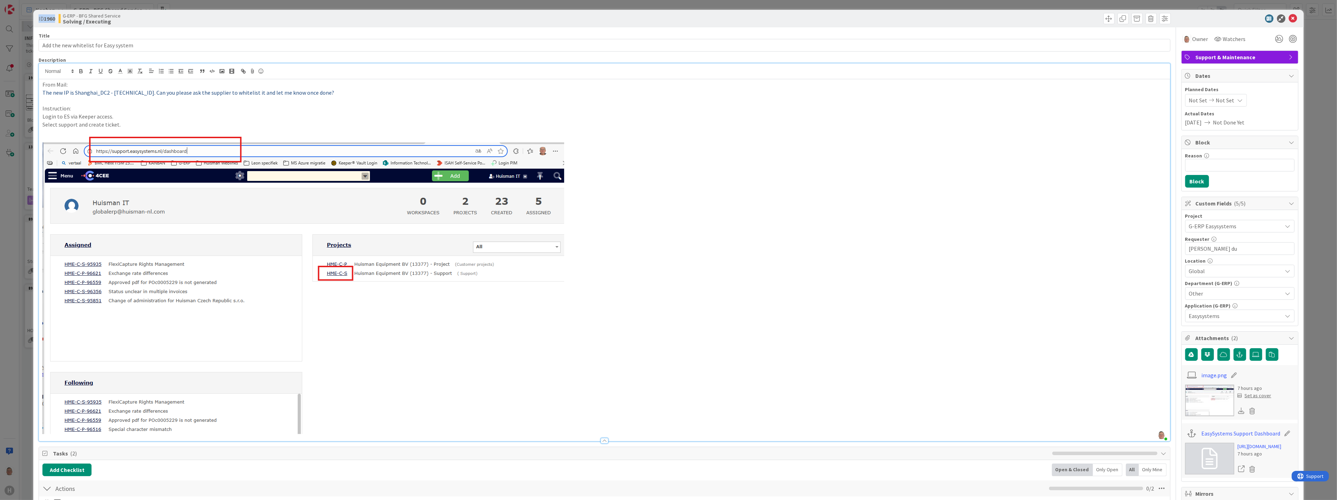
drag, startPoint x: 56, startPoint y: 17, endPoint x: 25, endPoint y: 19, distance: 31.3
click at [25, 19] on div "ID 1960 G-ERP - BFG Shared Service Solving / Executing Title 37 / 128 Add the n…" at bounding box center [668, 250] width 1337 height 500
copy span "ID 1960"
drag, startPoint x: 41, startPoint y: 93, endPoint x: 253, endPoint y: 93, distance: 212.6
click at [253, 93] on div "From Mail: The new IP is Shanghai_DC2 - [TECHNICAL_ID]. Can you please ask the …" at bounding box center [604, 260] width 1131 height 362
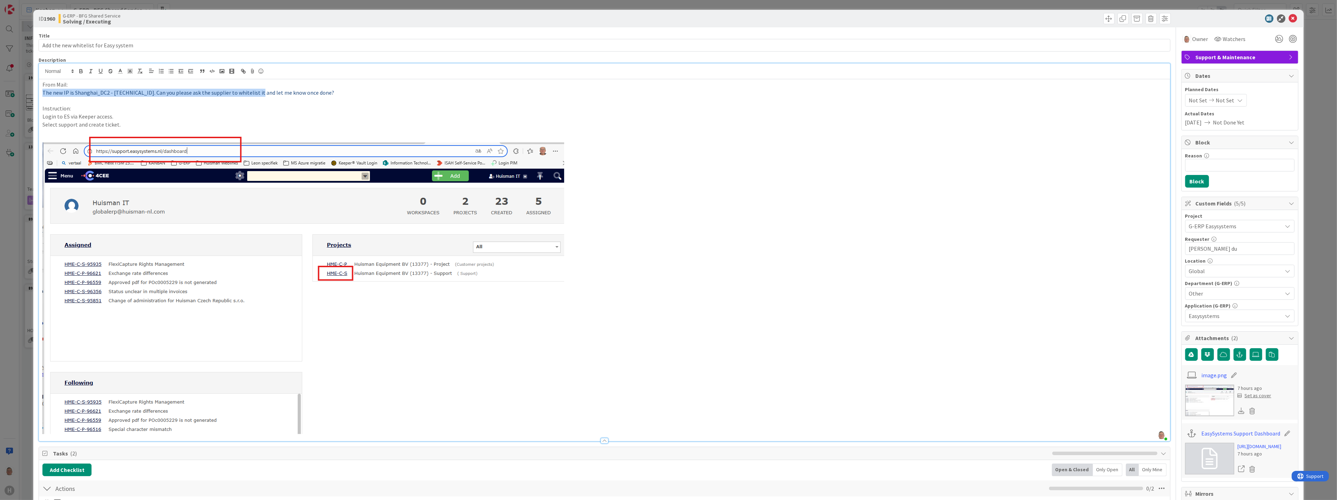
copy span "The new IP is Shanghai_DC2 - 103.40.175.39. Can you please ask the supplier to …"
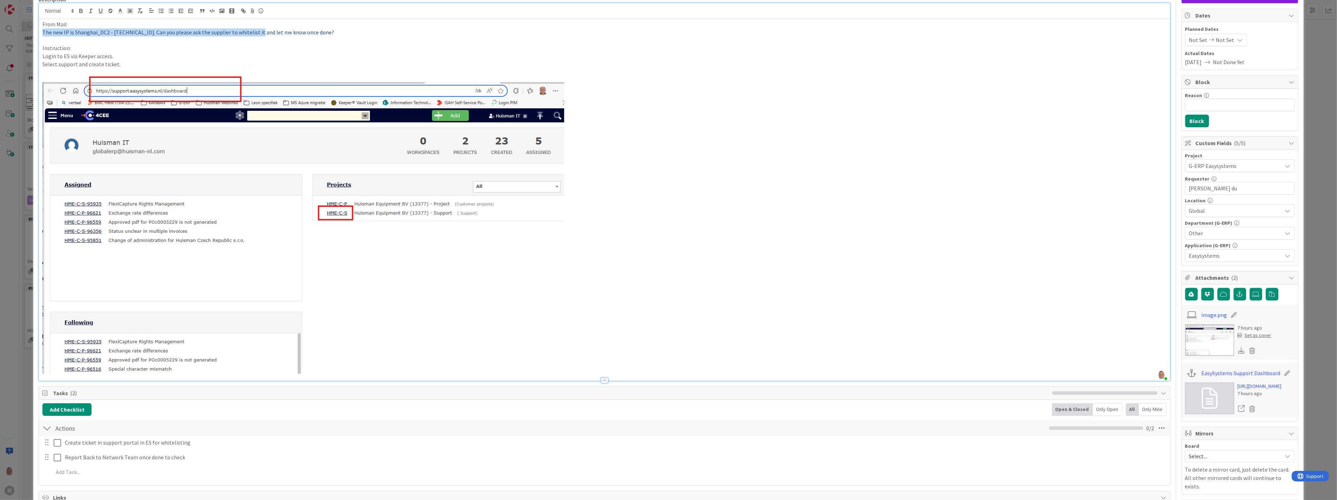
scroll to position [117, 0]
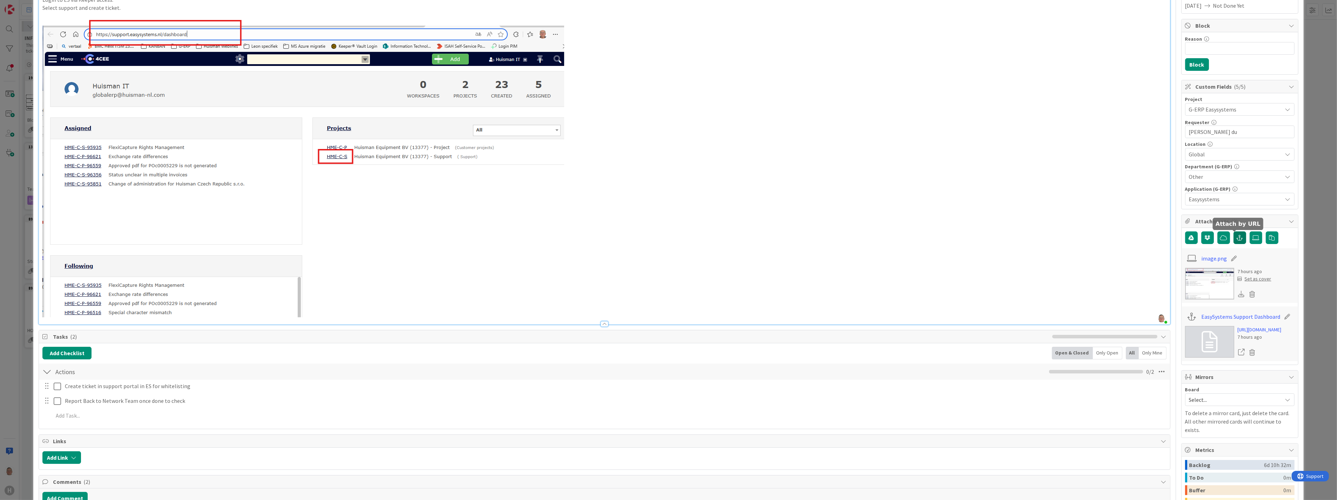
click at [595, 237] on icon "button" at bounding box center [1240, 238] width 6 height 6
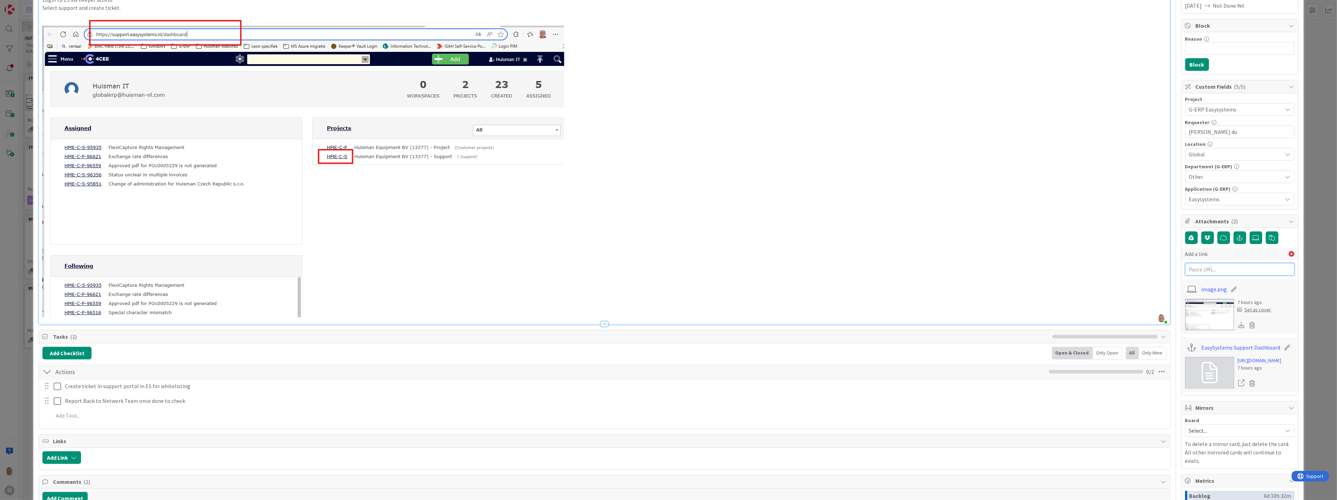
click at [595, 272] on input "text" at bounding box center [1240, 269] width 109 height 13
paste input "[URL][DOMAIN_NAME]"
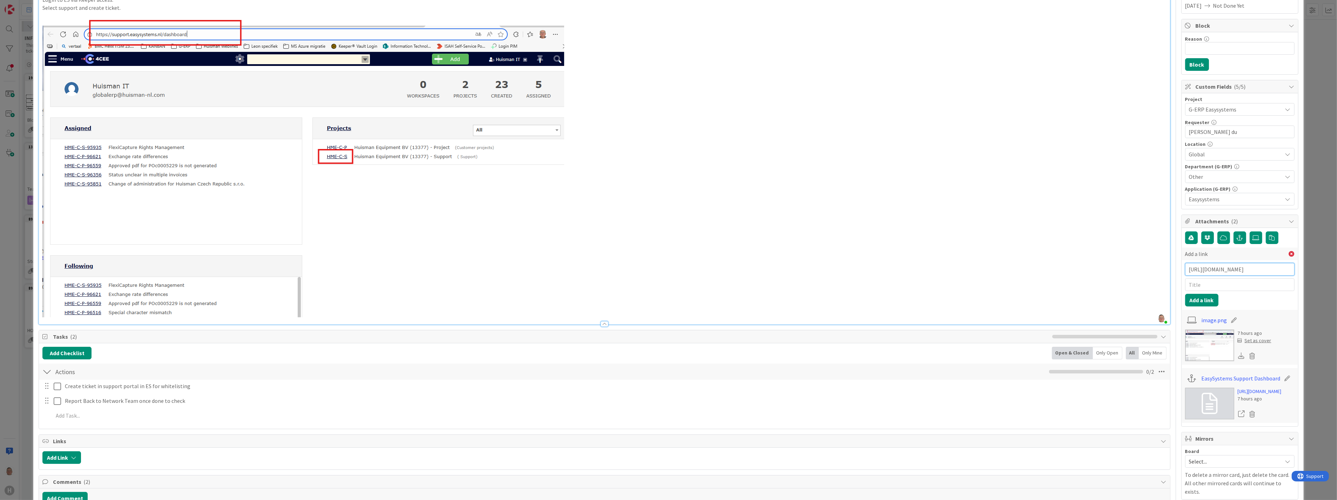
scroll to position [0, 32]
type input "[URL][DOMAIN_NAME]"
click at [595, 288] on input "text" at bounding box center [1240, 284] width 109 height 13
click at [595, 283] on input "text" at bounding box center [1240, 284] width 109 height 13
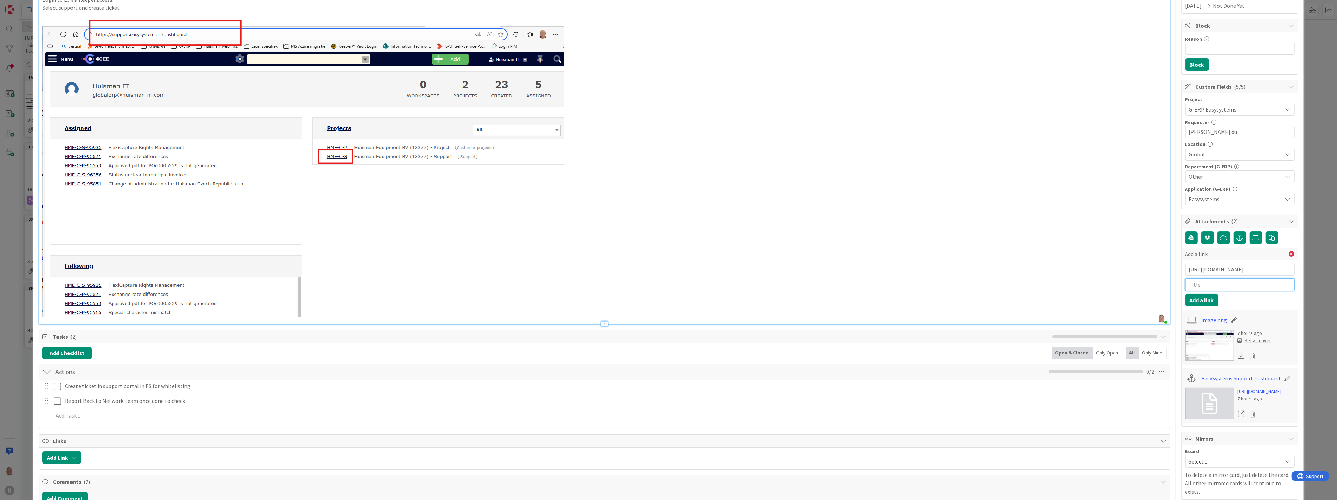
paste input "HME-C-S-96685Add the new whitelist IP [GEOGRAPHIC_DATA] From [GEOGRAPHIC_DATA]"
type input "HME-C-S-96685Add the new whitelist IP [GEOGRAPHIC_DATA] From [GEOGRAPHIC_DATA]"
click at [595, 299] on button "Add a link" at bounding box center [1202, 300] width 33 height 13
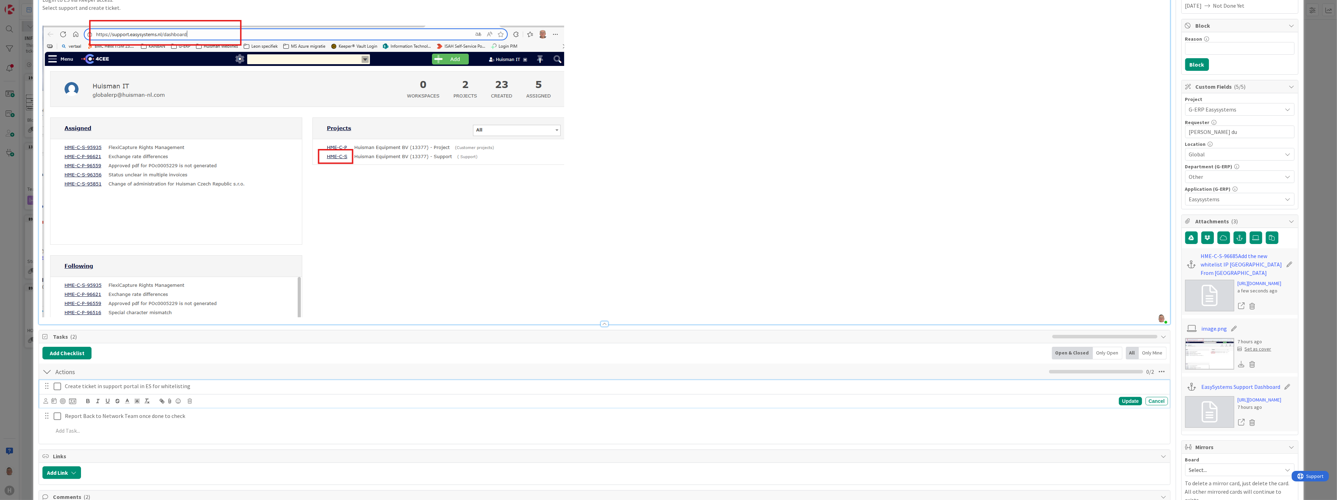
click at [58, 313] on icon at bounding box center [57, 386] width 7 height 8
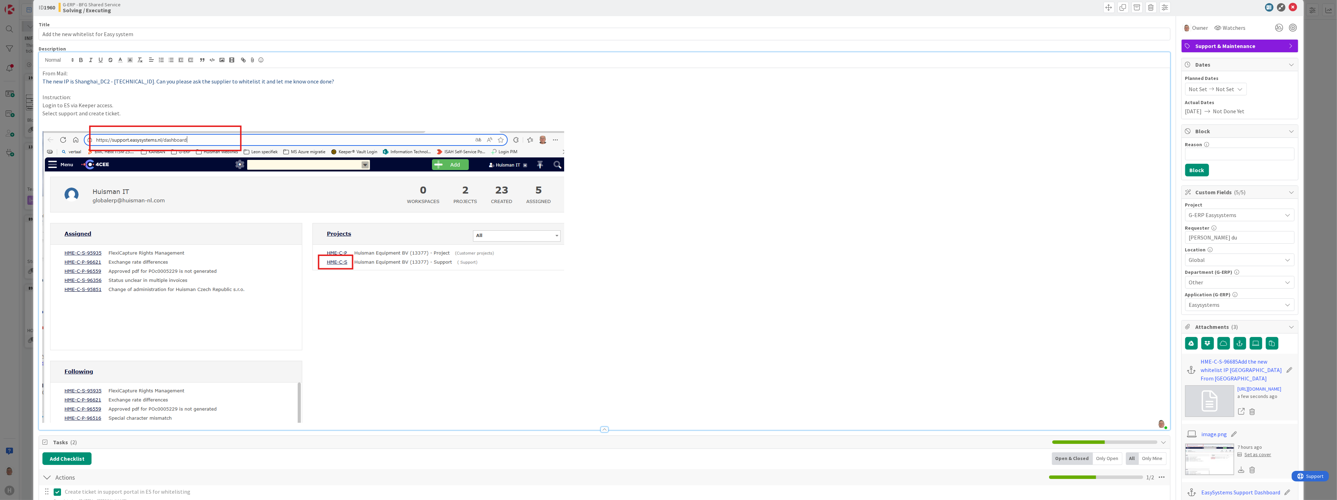
scroll to position [0, 0]
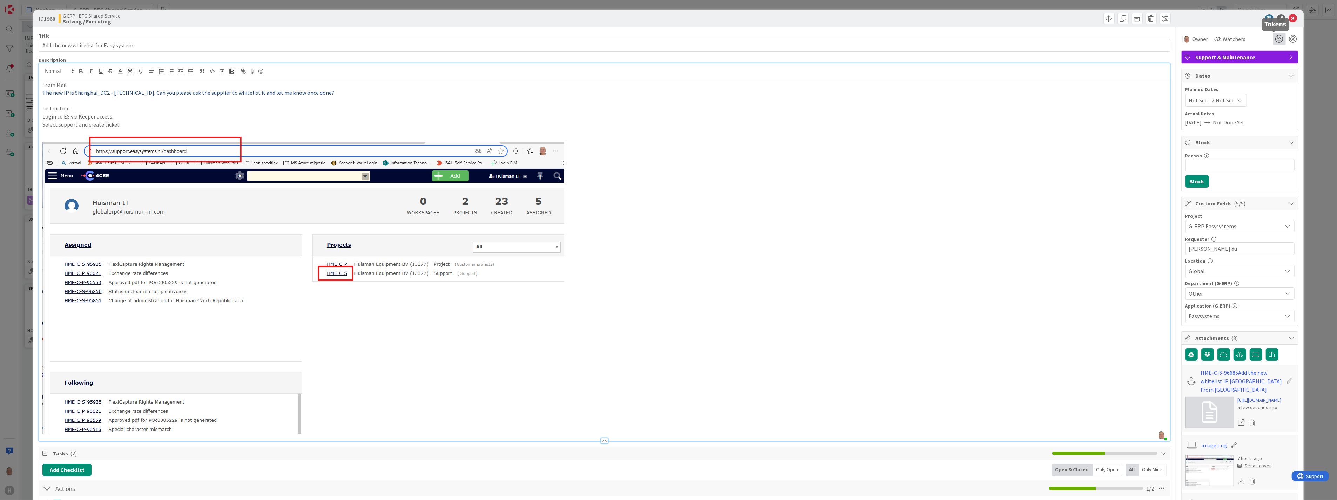
click at [595, 39] on icon at bounding box center [1280, 39] width 13 height 13
click at [595, 64] on icon at bounding box center [1272, 65] width 6 height 6
click at [595, 19] on icon at bounding box center [1293, 18] width 8 height 8
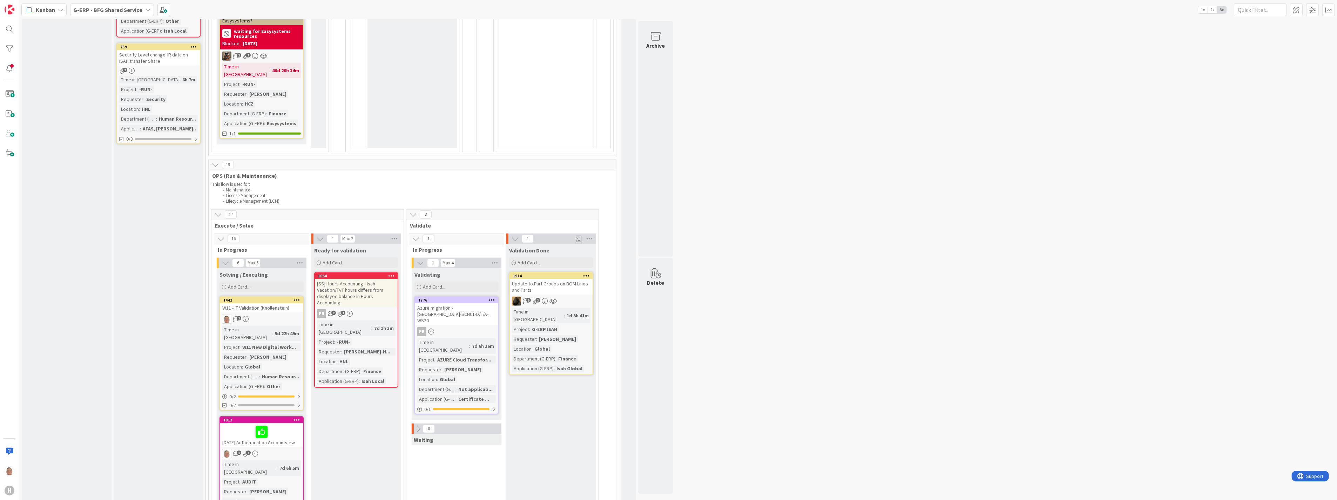
scroll to position [701, 0]
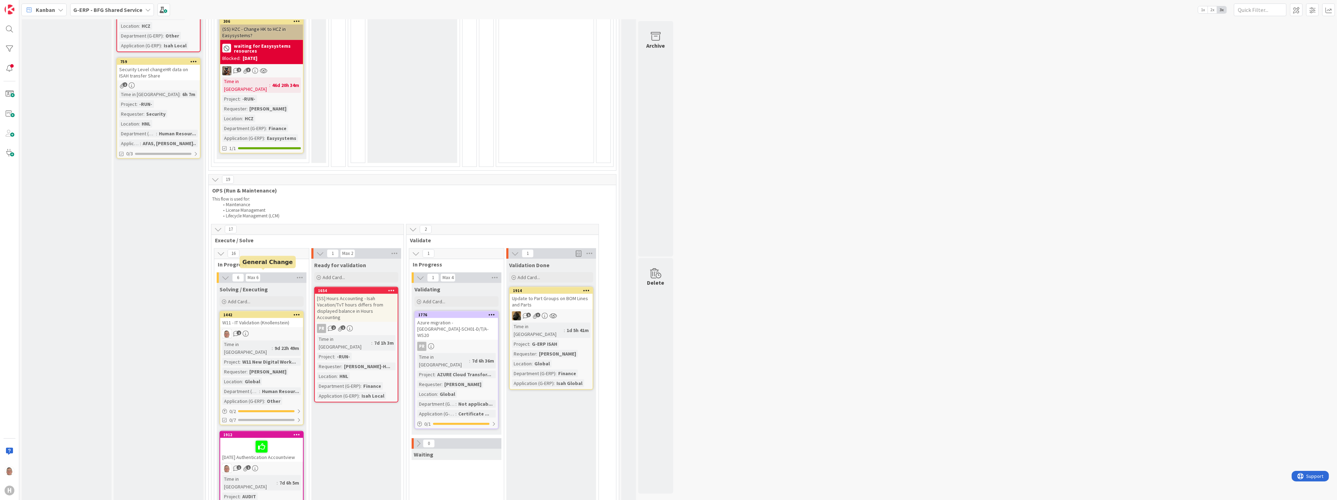
click at [254, 313] on div "1442" at bounding box center [263, 315] width 80 height 5
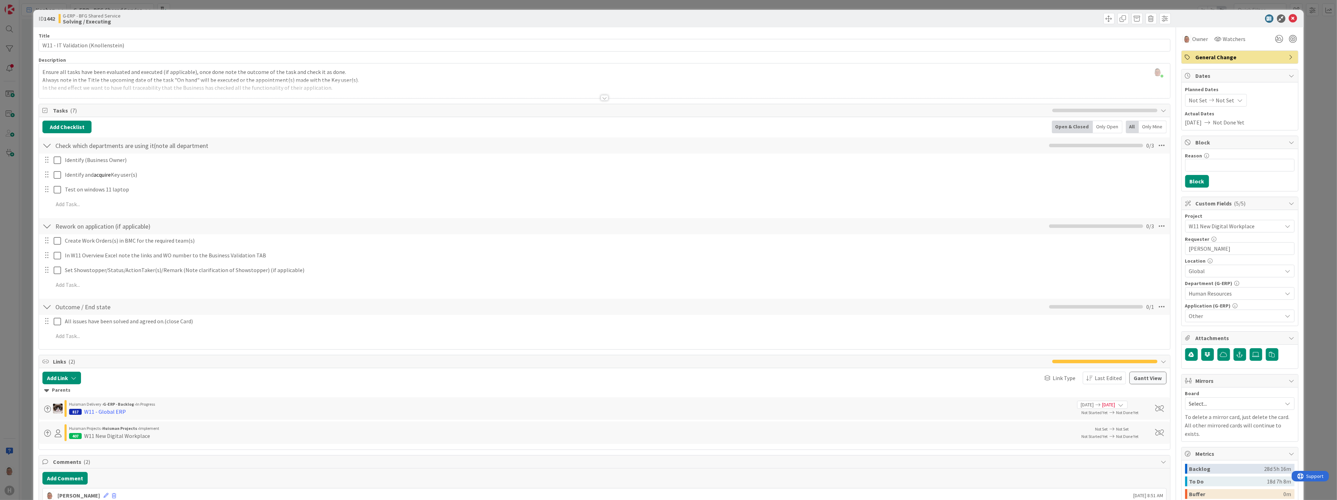
click at [595, 96] on div at bounding box center [605, 98] width 8 height 6
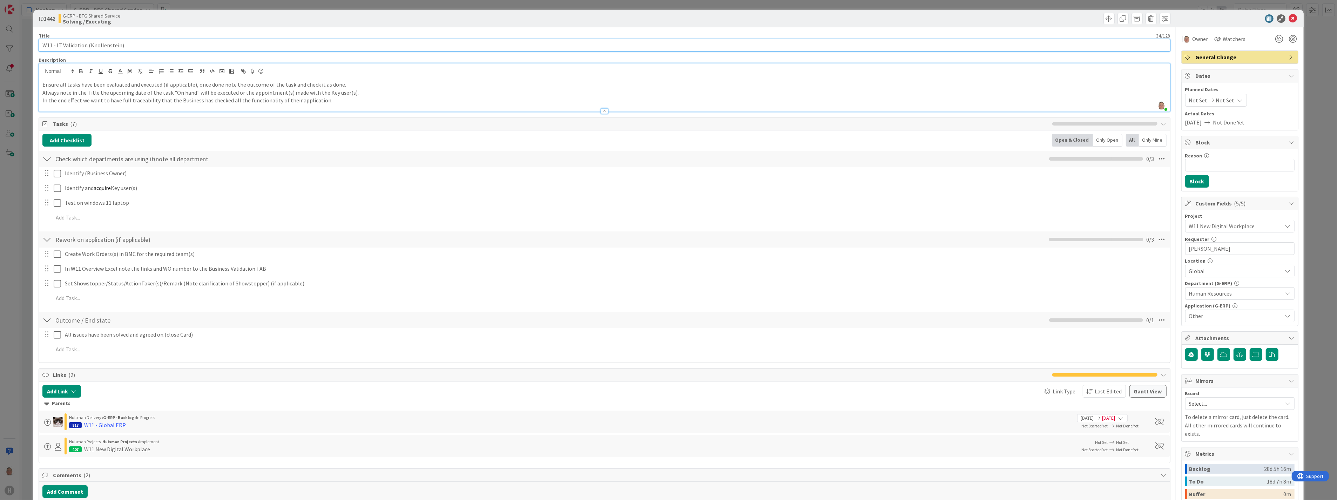
drag, startPoint x: 135, startPoint y: 45, endPoint x: -2, endPoint y: 44, distance: 136.8
click at [0, 44] on html "H Kanban G-ERP - BFG Shared Service 1x 2x 3x 4 INFO This column can be used for…" at bounding box center [668, 250] width 1337 height 500
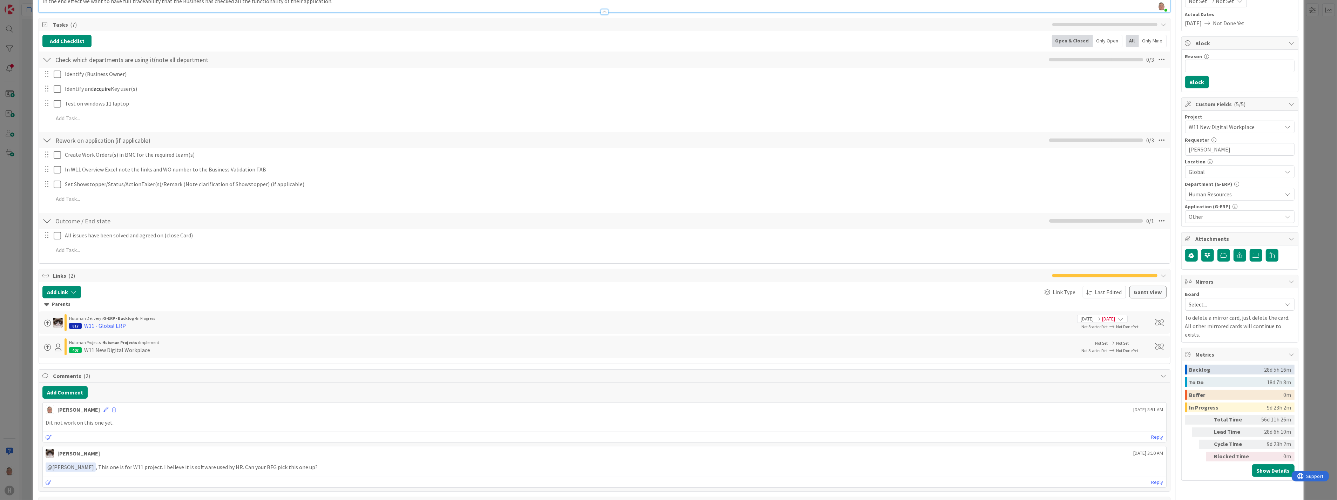
scroll to position [117, 0]
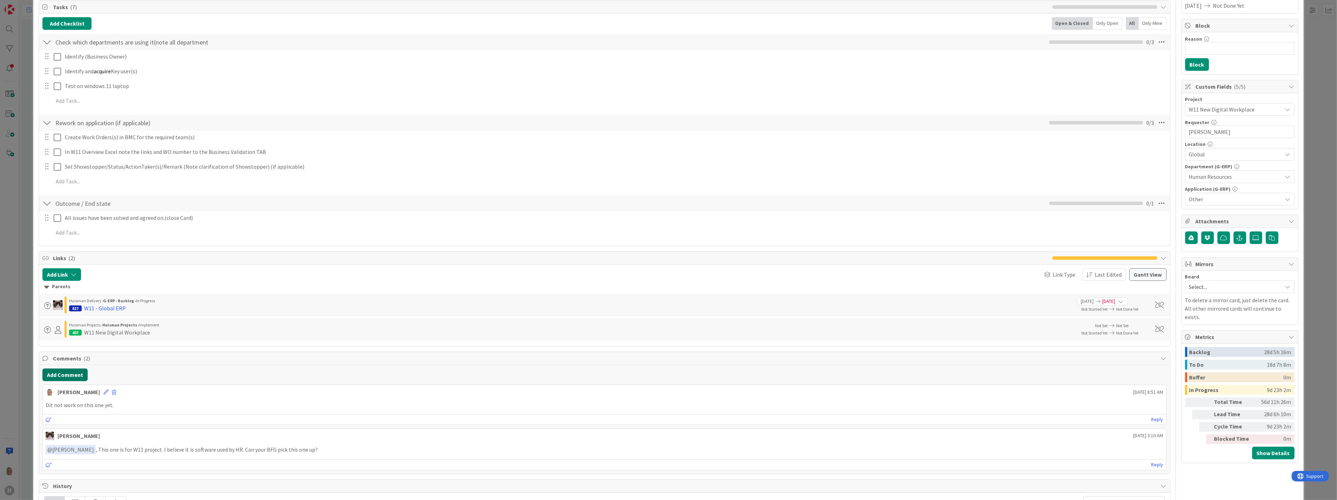
click at [73, 313] on button "Add Comment" at bounding box center [64, 375] width 45 height 13
drag, startPoint x: 57, startPoint y: 395, endPoint x: 53, endPoint y: 398, distance: 5.7
click at [83, 313] on p "Request for" at bounding box center [605, 398] width 1118 height 8
click at [194, 313] on p "Request for information initiated at HR HNL at Chantal" at bounding box center [605, 398] width 1118 height 8
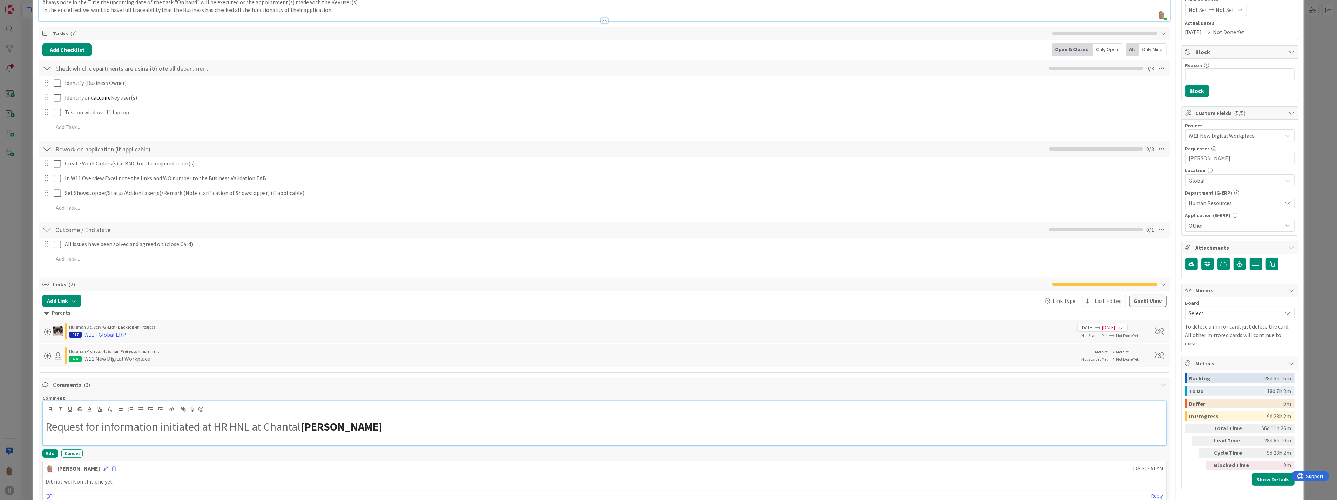
scroll to position [78, 0]
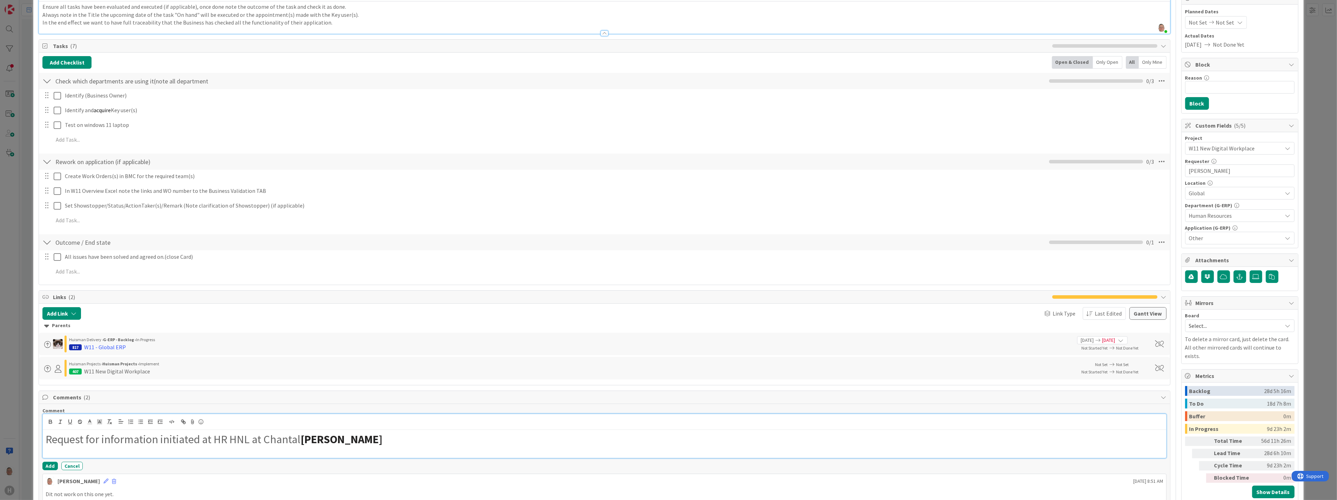
drag, startPoint x: 415, startPoint y: 440, endPoint x: 39, endPoint y: 442, distance: 376.7
click at [39, 313] on div "Comment Request for information initiated at HR HNL at Chantal Boshoven-Hanswij…" at bounding box center [604, 483] width 1131 height 159
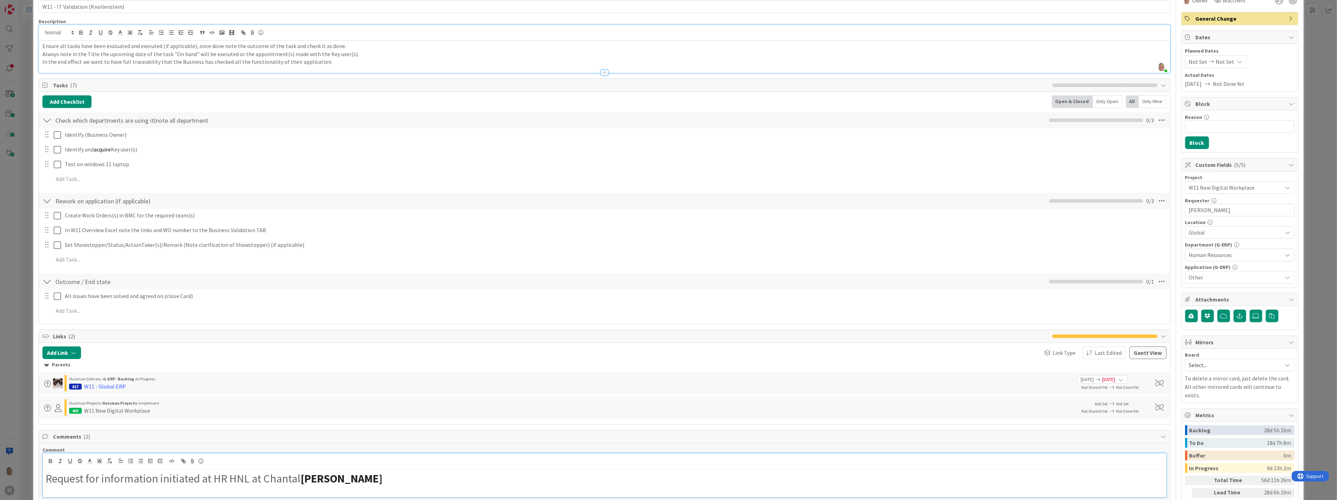
scroll to position [0, 0]
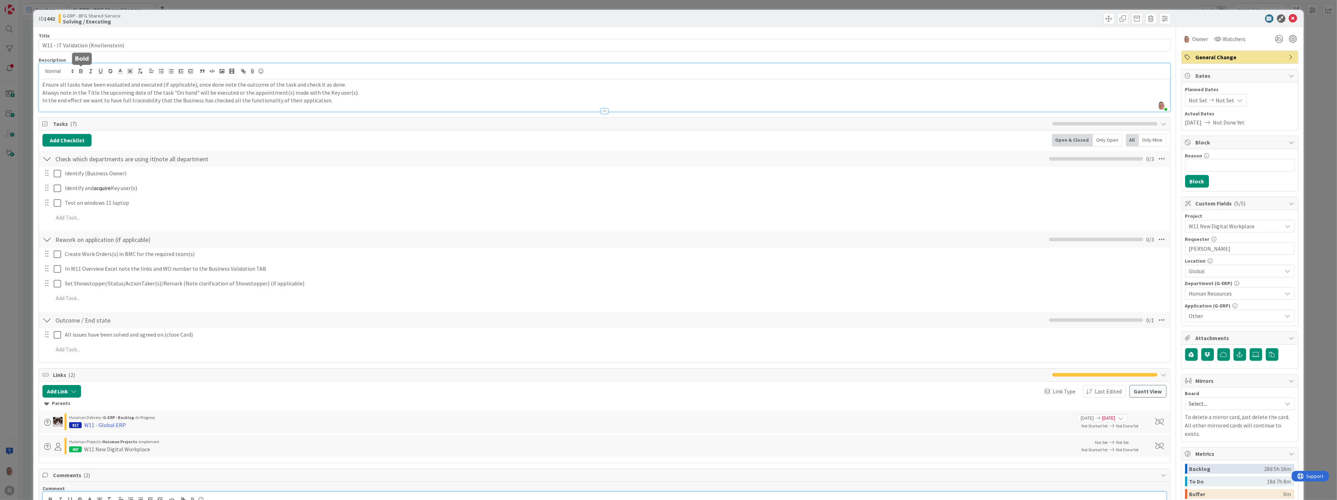
click at [82, 71] on icon "button" at bounding box center [81, 70] width 2 height 2
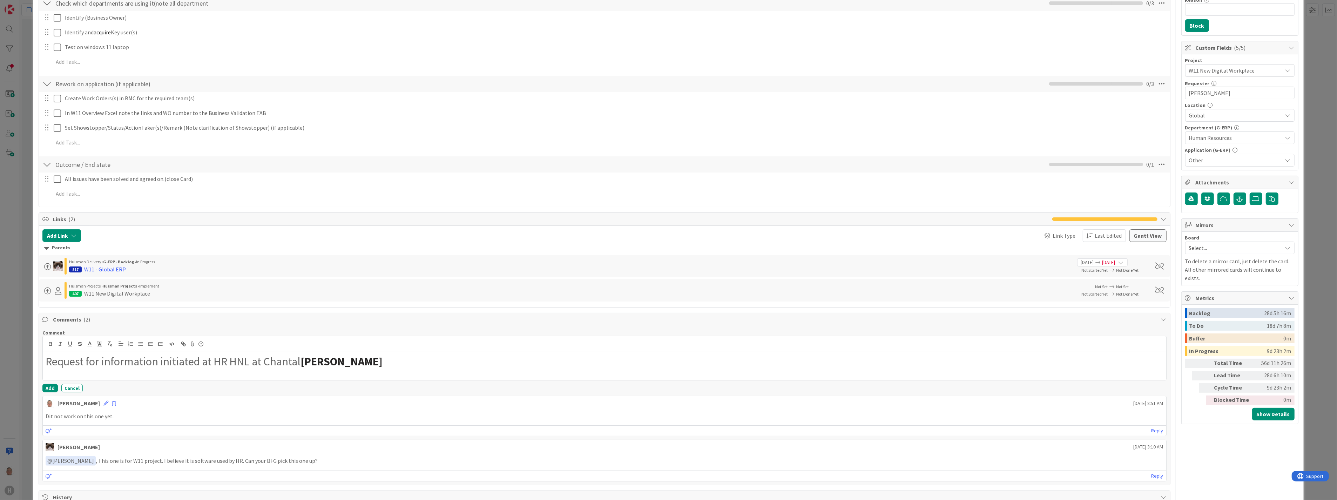
scroll to position [117, 0]
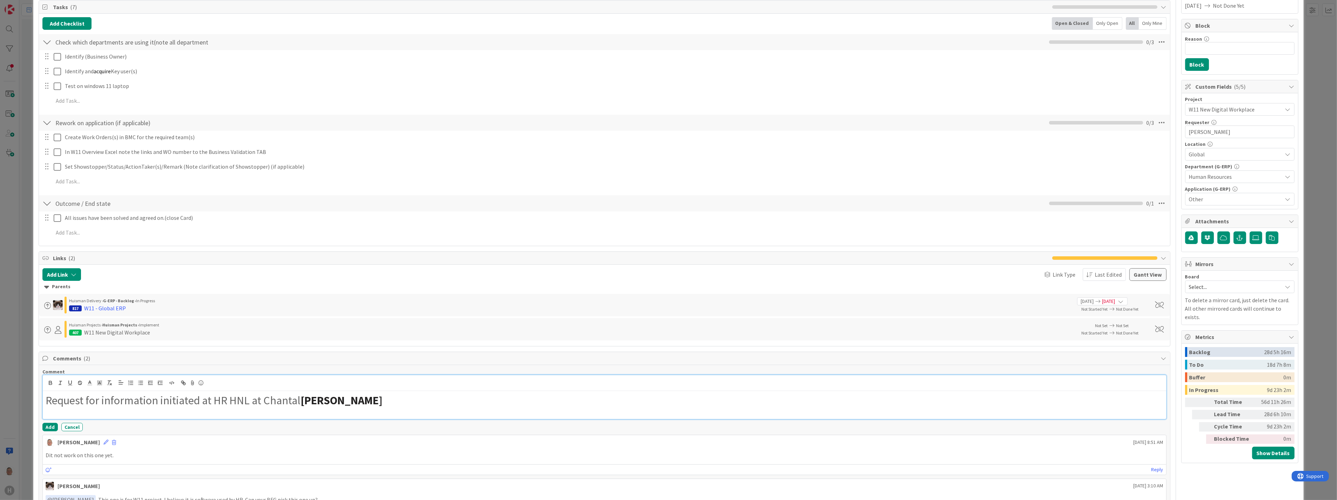
drag, startPoint x: 411, startPoint y: 400, endPoint x: 47, endPoint y: 394, distance: 363.4
click at [47, 313] on h1 "Request for information initiated at HR HNL at Chantal Boshoven-Hanswijk" at bounding box center [605, 400] width 1118 height 13
click at [48, 313] on icon "button" at bounding box center [50, 383] width 6 height 6
click at [109, 313] on line "button" at bounding box center [108, 382] width 1 height 3
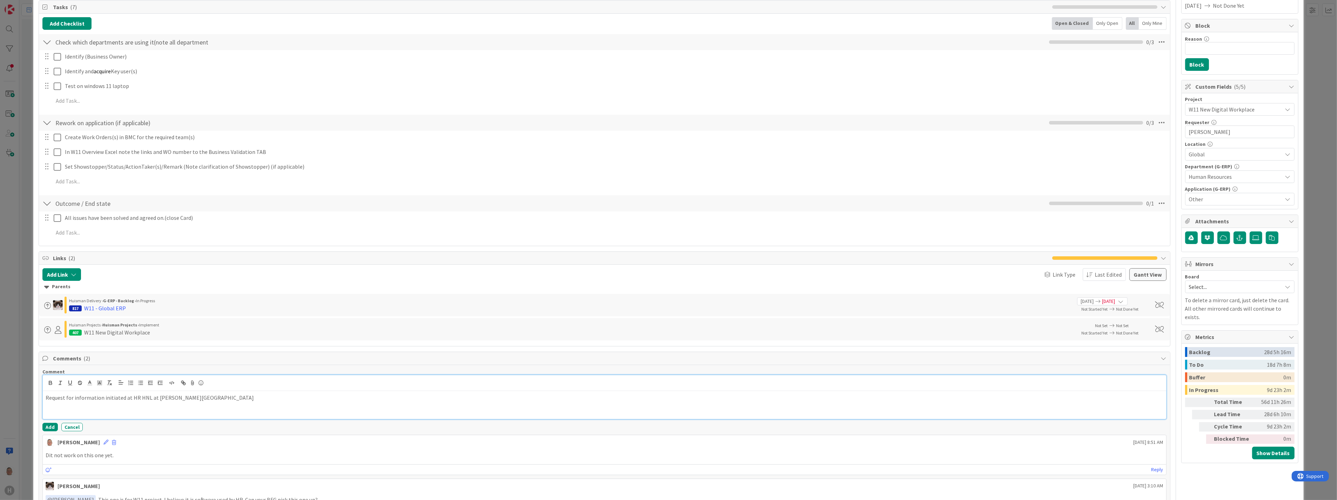
click at [289, 313] on p "Request for information initiated at HR HNL at Chantal Boshoven-Hanswijk" at bounding box center [605, 398] width 1118 height 8
click at [167, 313] on div "Request for information initiated at HR HNL at Chantal Boshoven-Hanswijk" at bounding box center [604, 405] width 1123 height 28
click at [52, 313] on button "Add" at bounding box center [49, 427] width 15 height 8
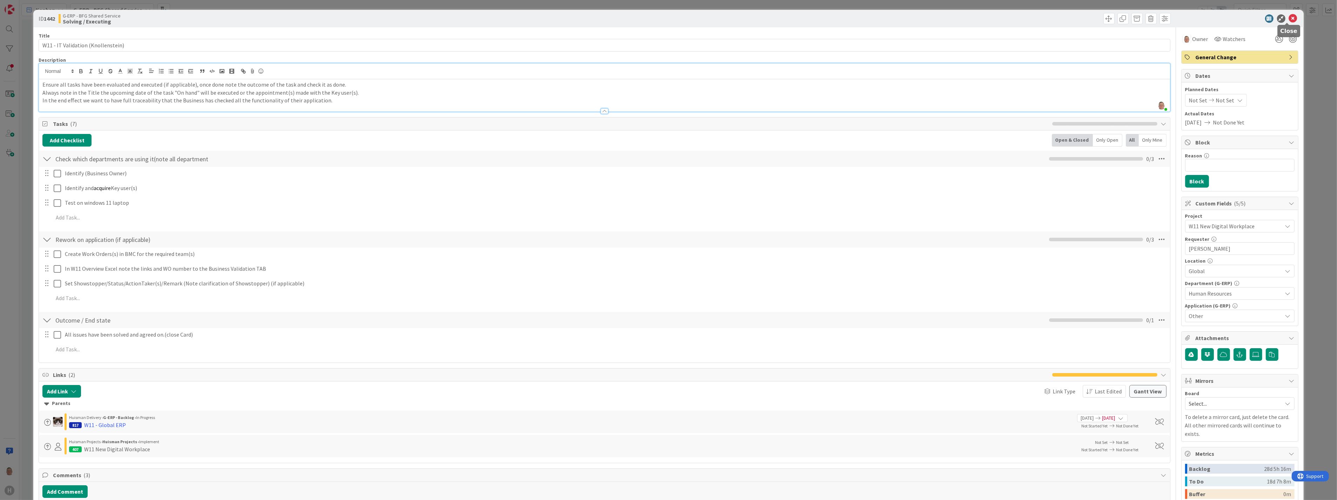
click at [595, 20] on icon at bounding box center [1293, 18] width 8 height 8
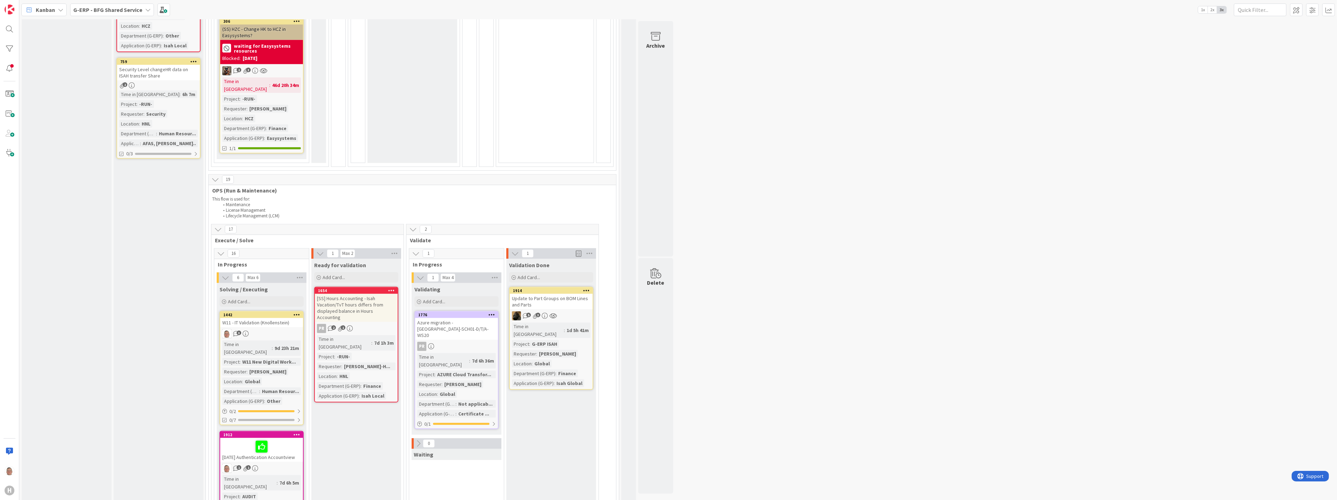
click at [297, 312] on icon at bounding box center [297, 314] width 7 height 5
click at [246, 313] on link "Assign Tokens..." at bounding box center [255, 356] width 95 height 10
click at [288, 313] on icon at bounding box center [289, 337] width 6 height 6
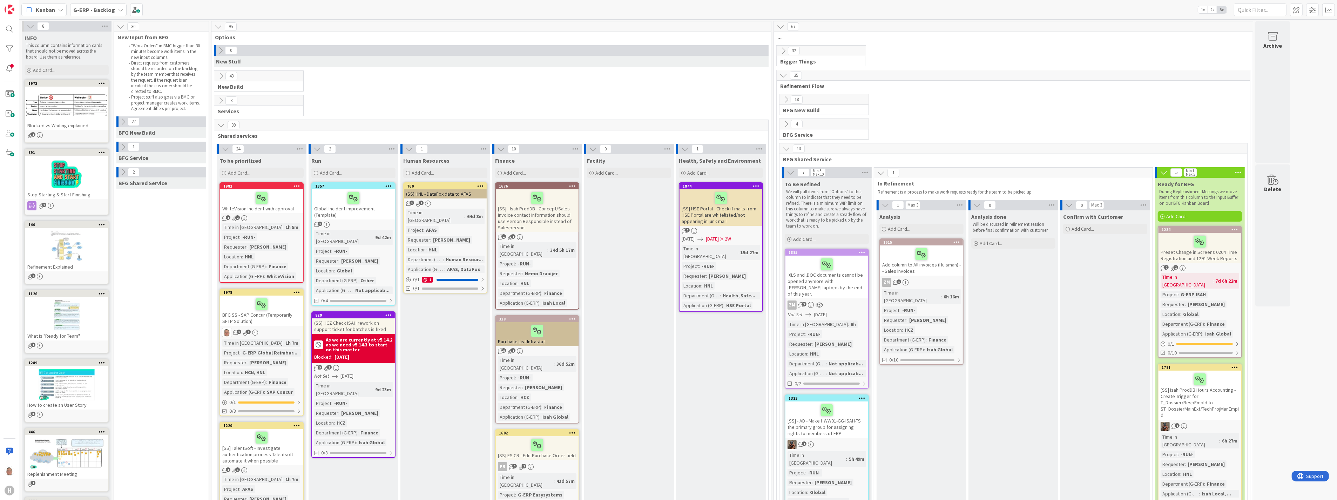
click at [289, 198] on div at bounding box center [261, 198] width 79 height 15
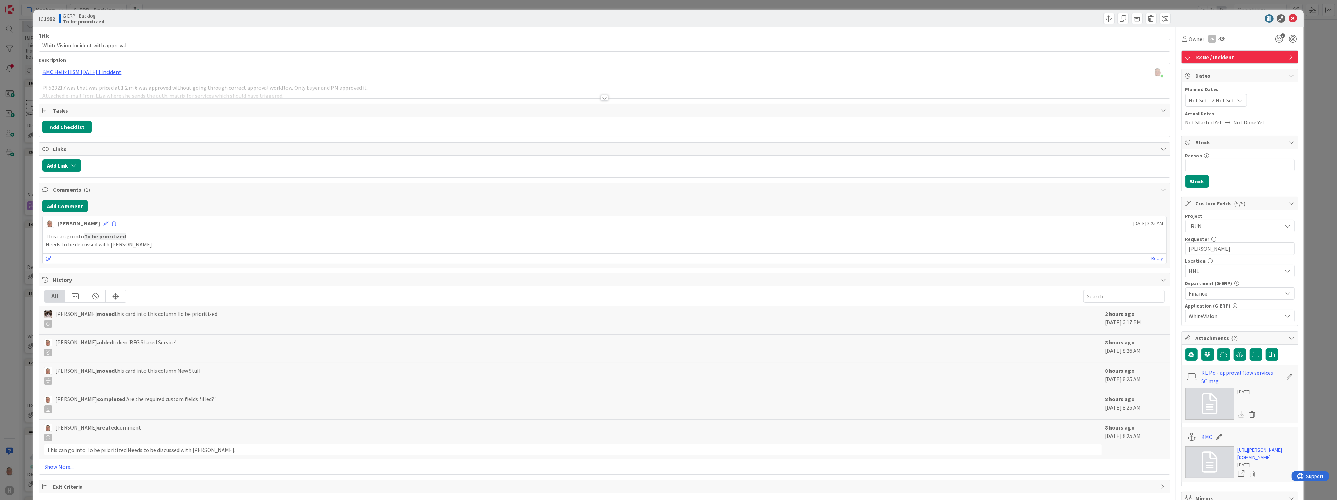
click at [601, 99] on div at bounding box center [605, 98] width 8 height 6
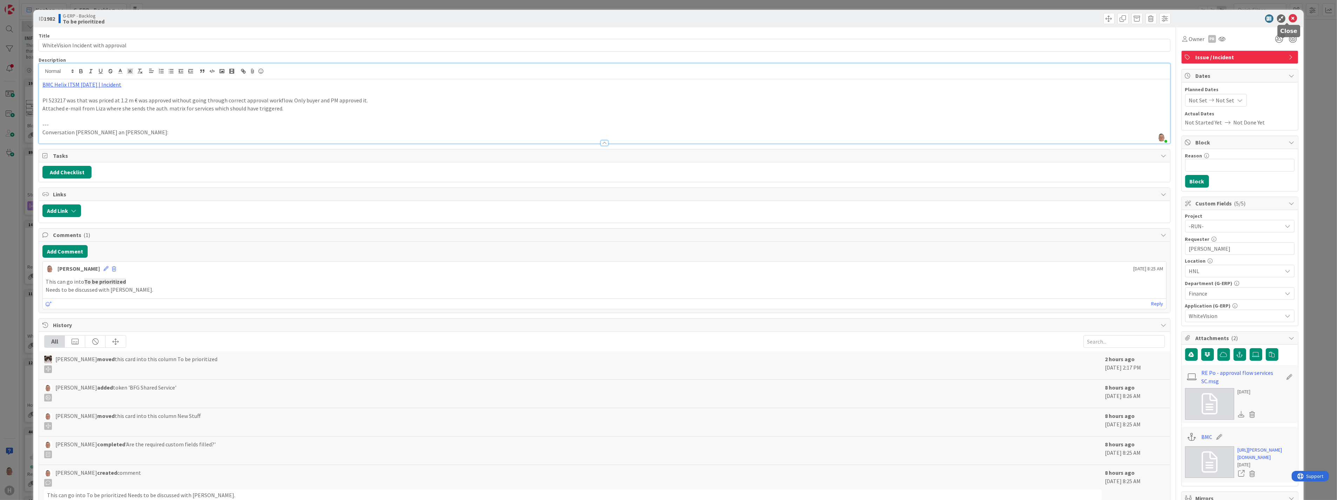
click at [1289, 17] on icon at bounding box center [1293, 18] width 8 height 8
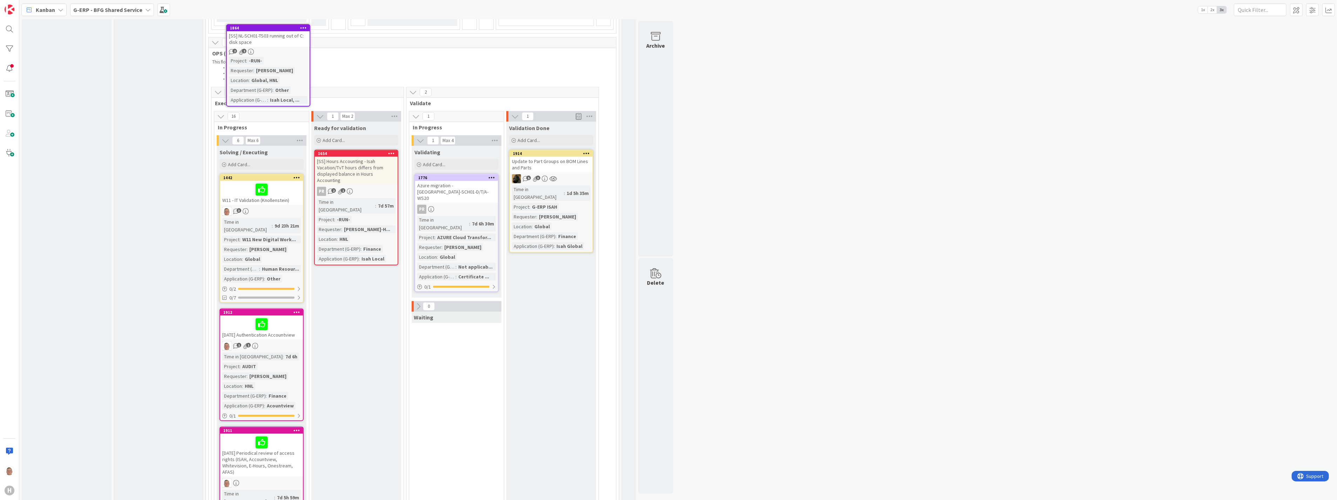
scroll to position [767, 0]
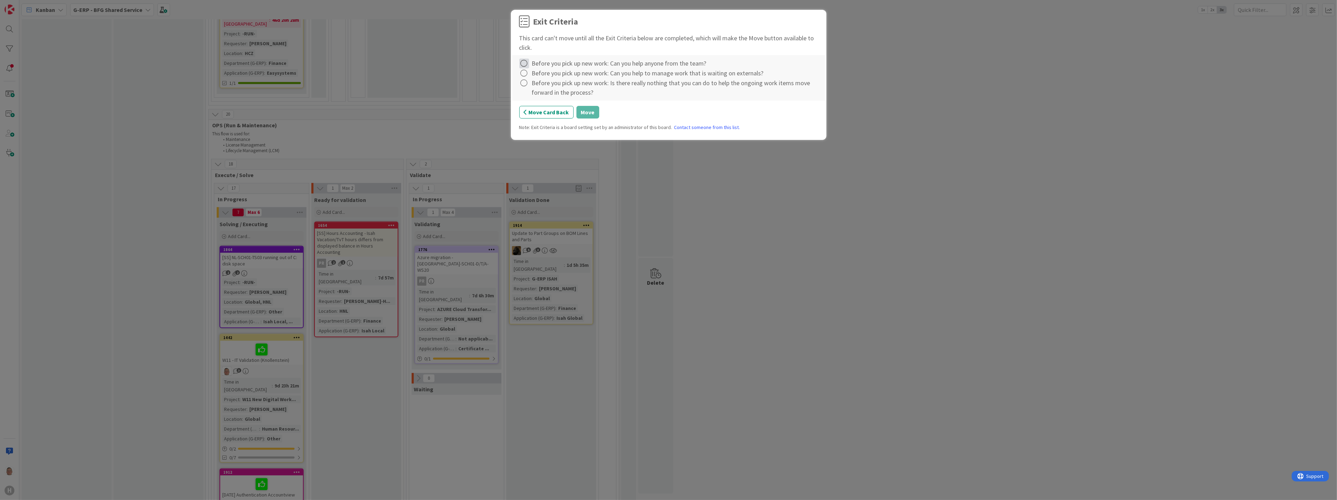
click at [525, 62] on icon at bounding box center [524, 64] width 10 height 10
click at [550, 79] on link "Complete" at bounding box center [563, 78] width 88 height 10
click at [528, 74] on icon at bounding box center [524, 73] width 10 height 10
click at [546, 85] on link "Complete" at bounding box center [563, 87] width 88 height 10
click at [525, 82] on icon at bounding box center [524, 83] width 10 height 10
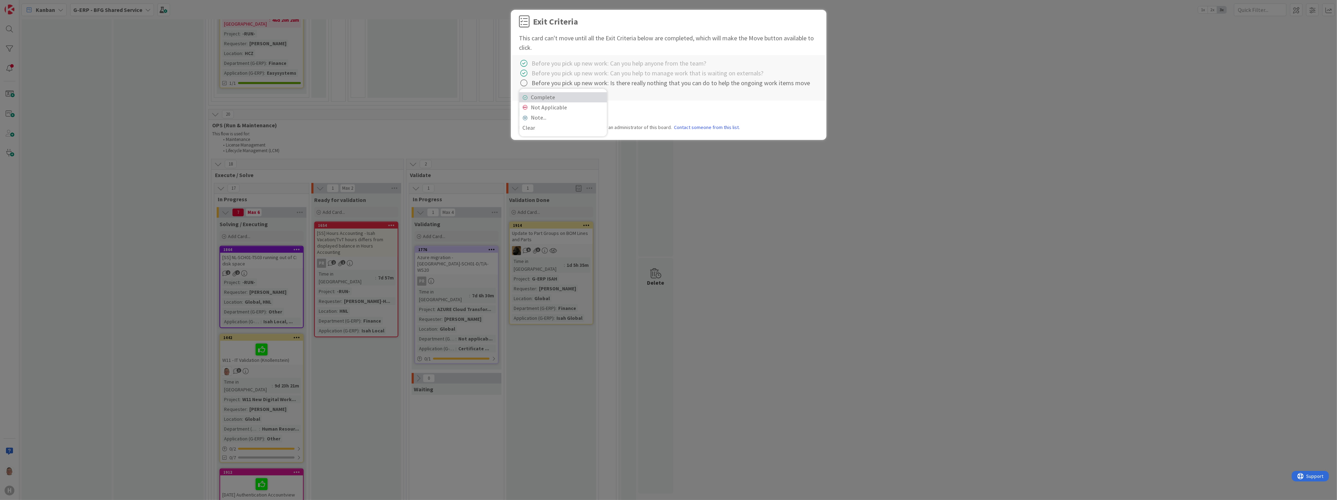
click at [537, 94] on link "Complete" at bounding box center [563, 97] width 88 height 10
click at [590, 110] on button "Move" at bounding box center [588, 112] width 23 height 13
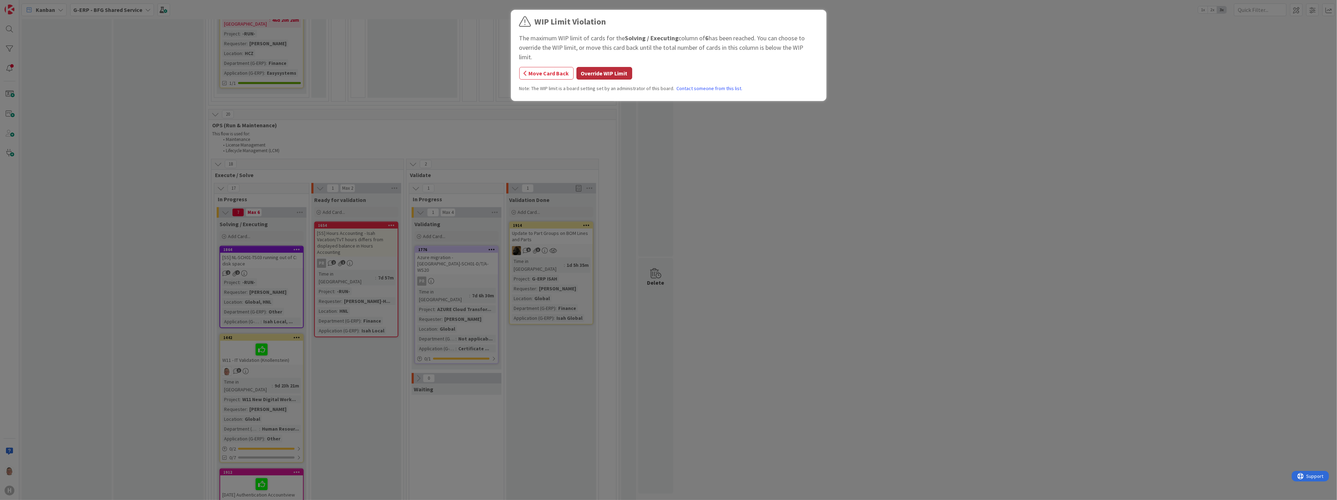
click at [597, 67] on button "Override WIP Limit" at bounding box center [605, 73] width 56 height 13
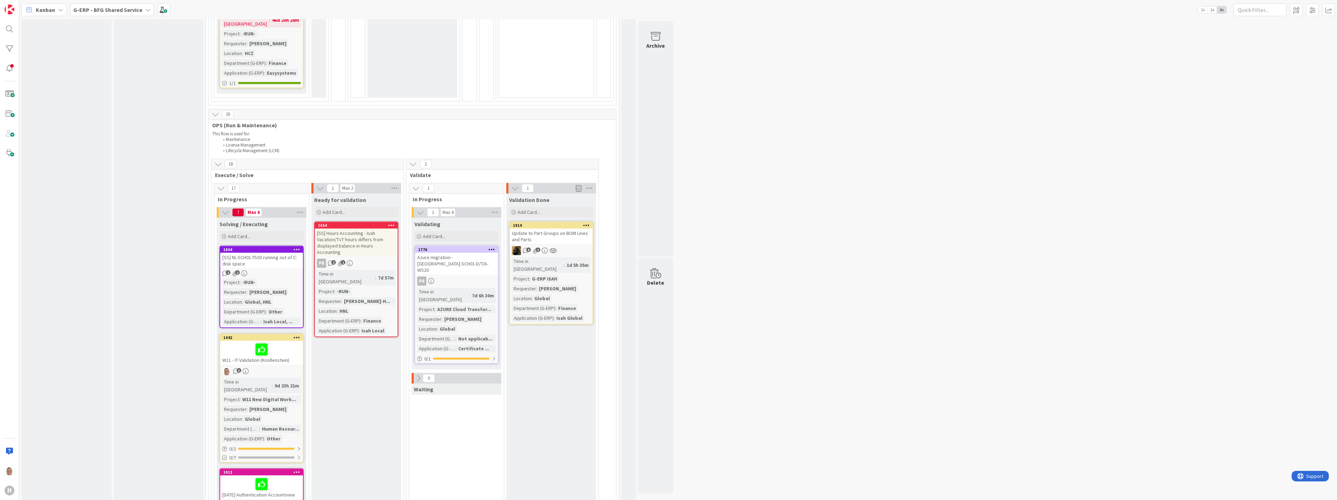
click at [273, 253] on div "[SS] NL-SCH01-TS03 running out of C: disk space" at bounding box center [261, 260] width 83 height 15
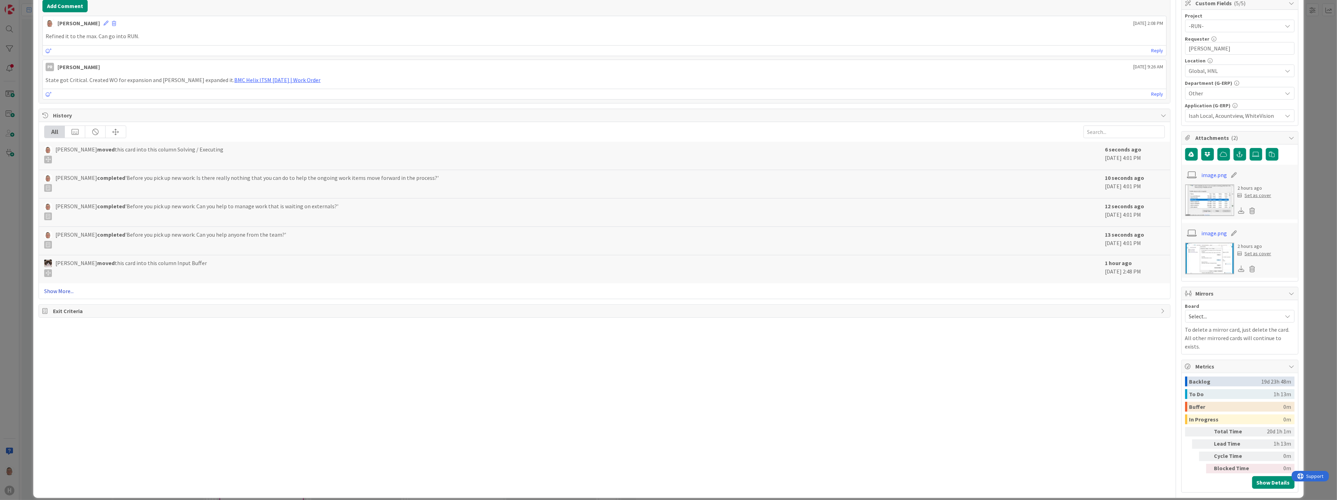
click at [66, 293] on link "Show More..." at bounding box center [604, 291] width 1121 height 8
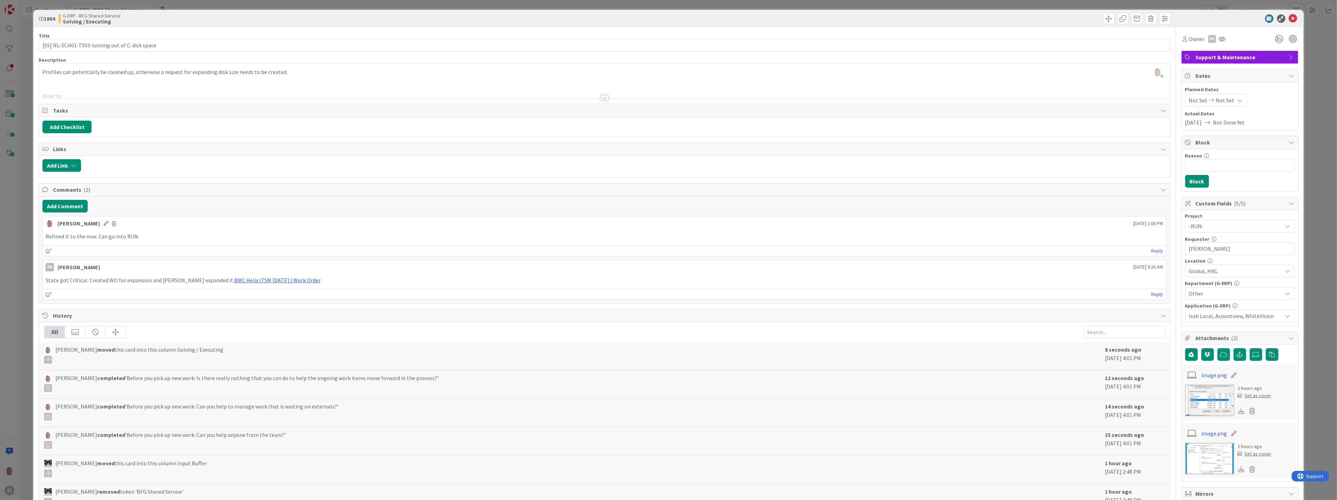
click at [604, 97] on div at bounding box center [605, 98] width 8 height 6
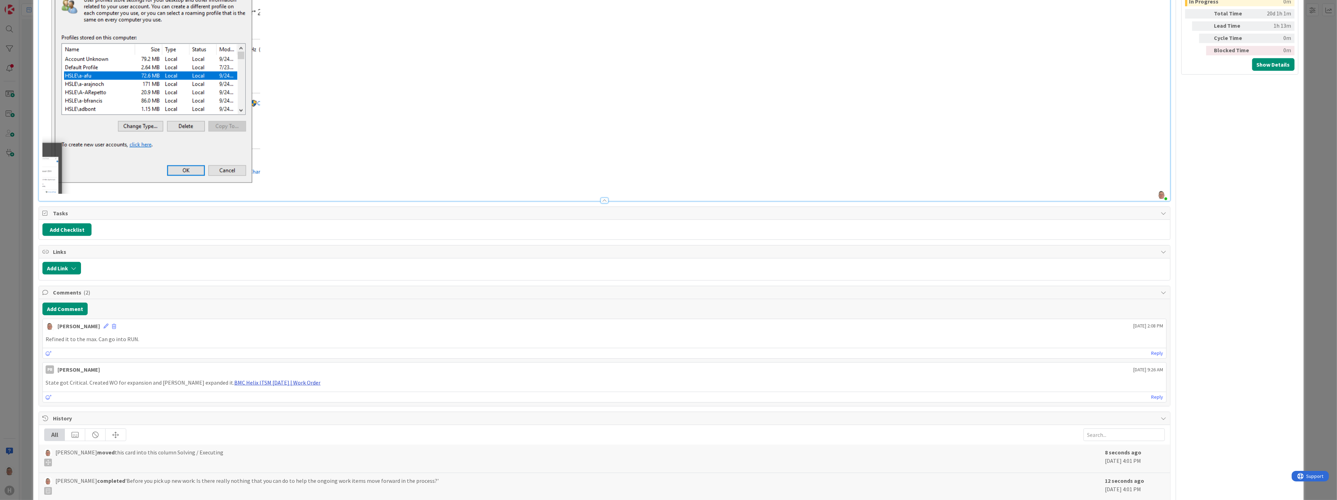
scroll to position [740, 0]
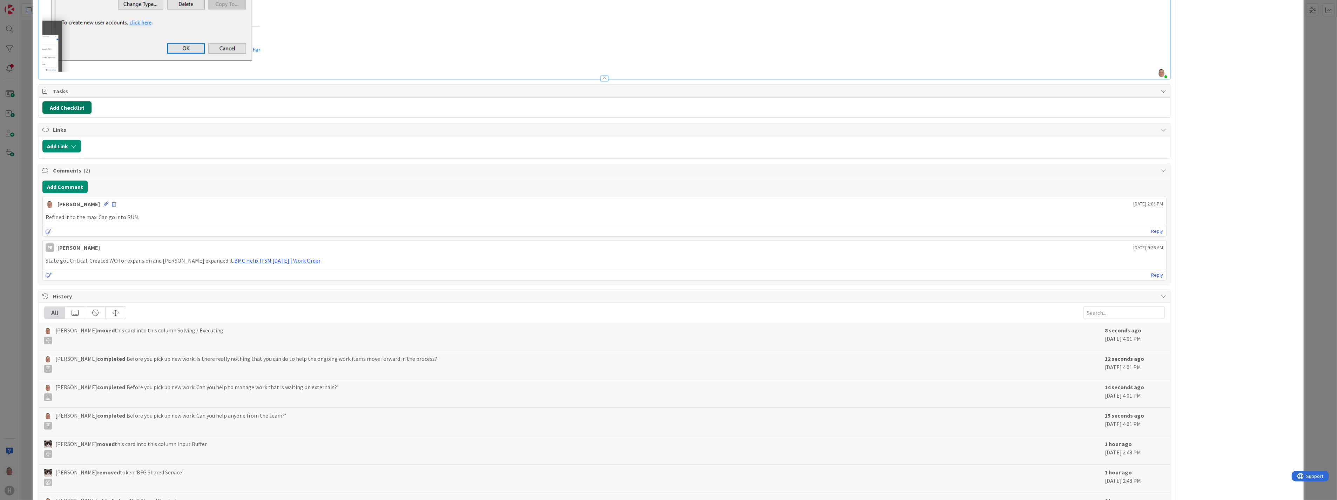
click at [61, 107] on button "Add Checklist" at bounding box center [66, 107] width 49 height 13
type input "Actions"
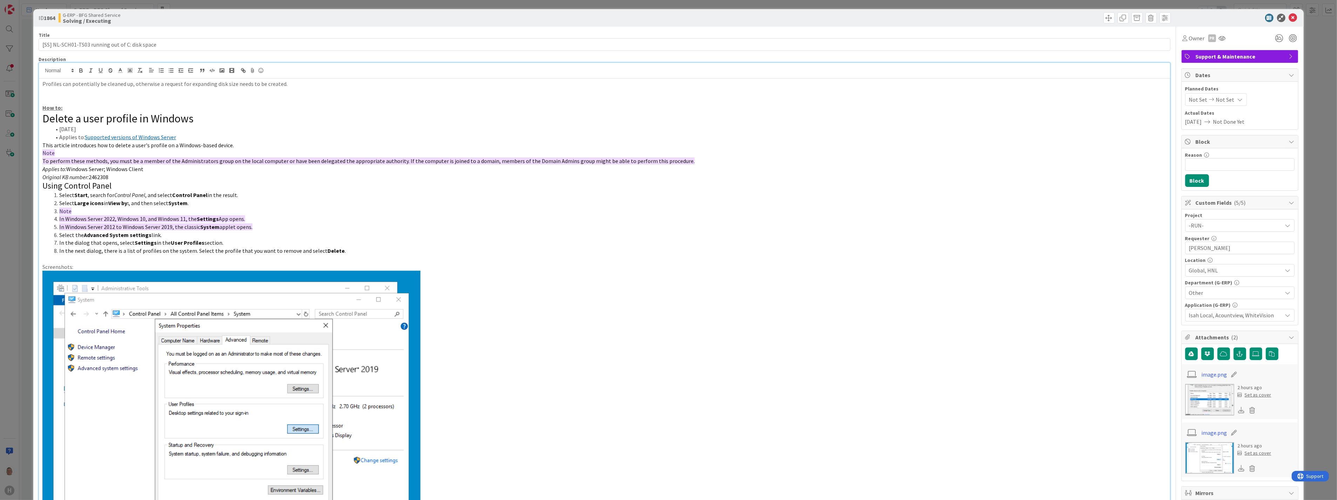
scroll to position [0, 0]
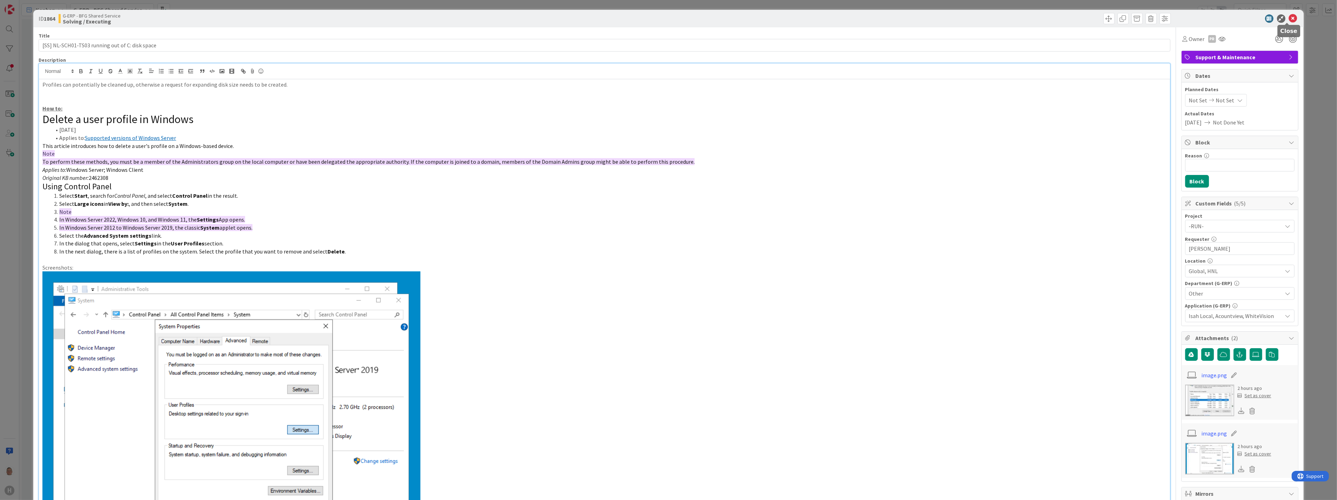
click at [1290, 19] on icon at bounding box center [1293, 18] width 8 height 8
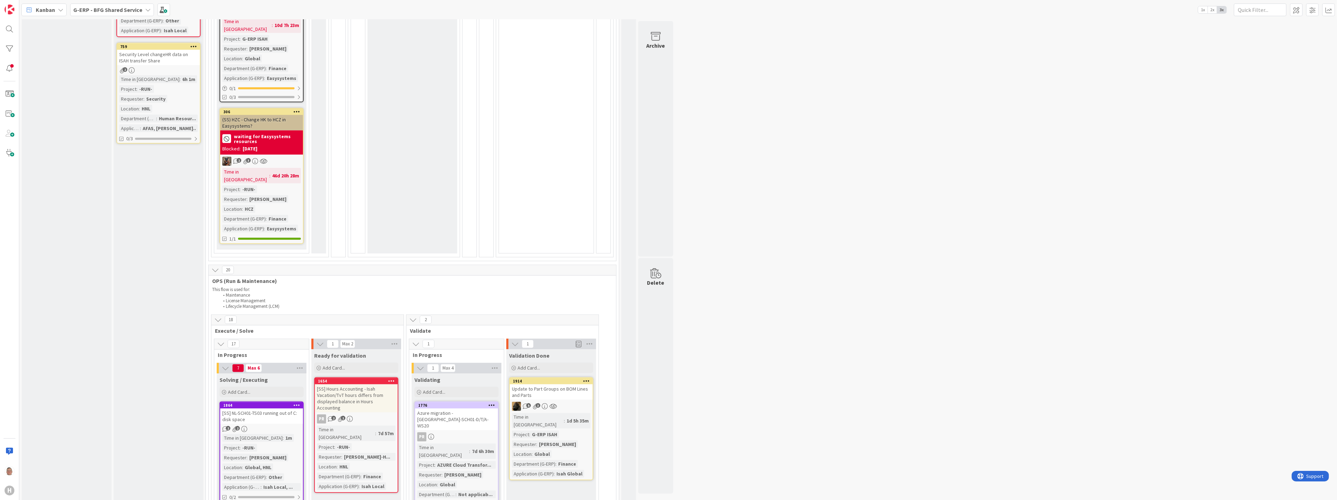
scroll to position [806, 0]
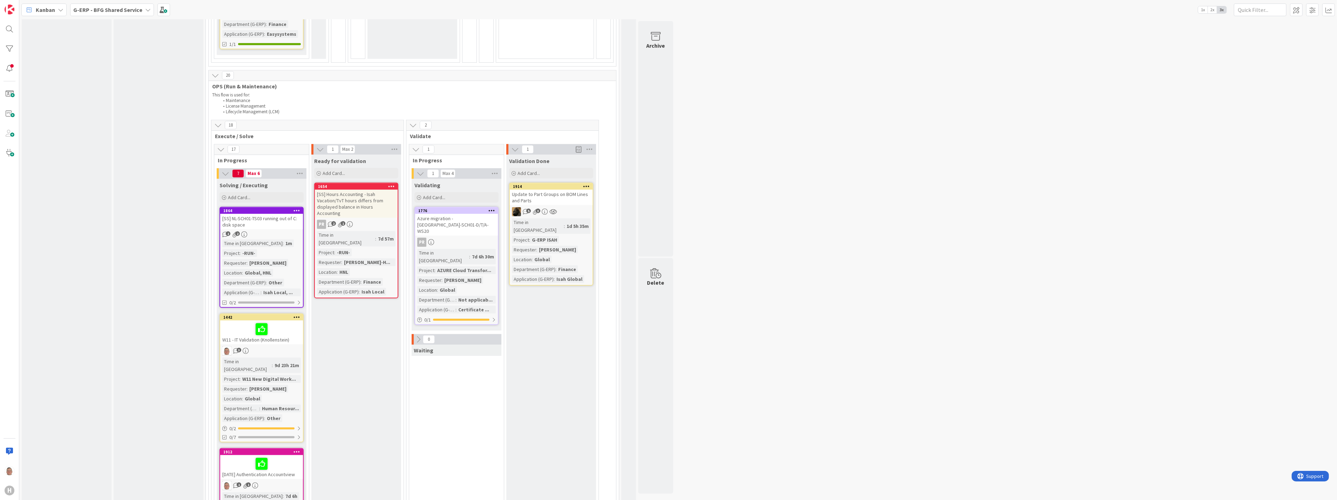
click at [216, 121] on icon at bounding box center [218, 125] width 8 height 8
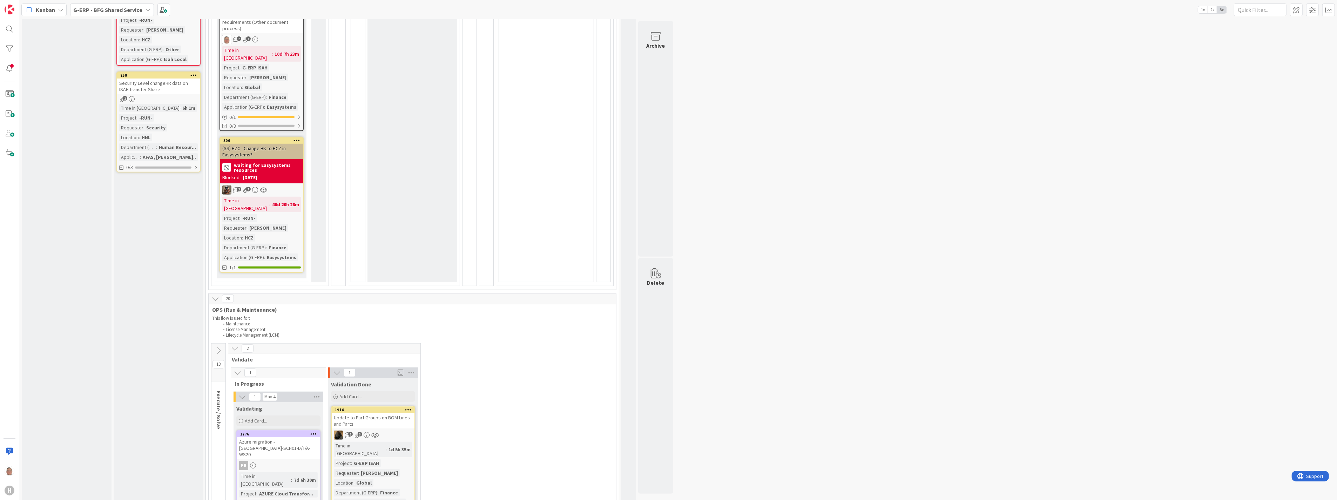
scroll to position [572, 0]
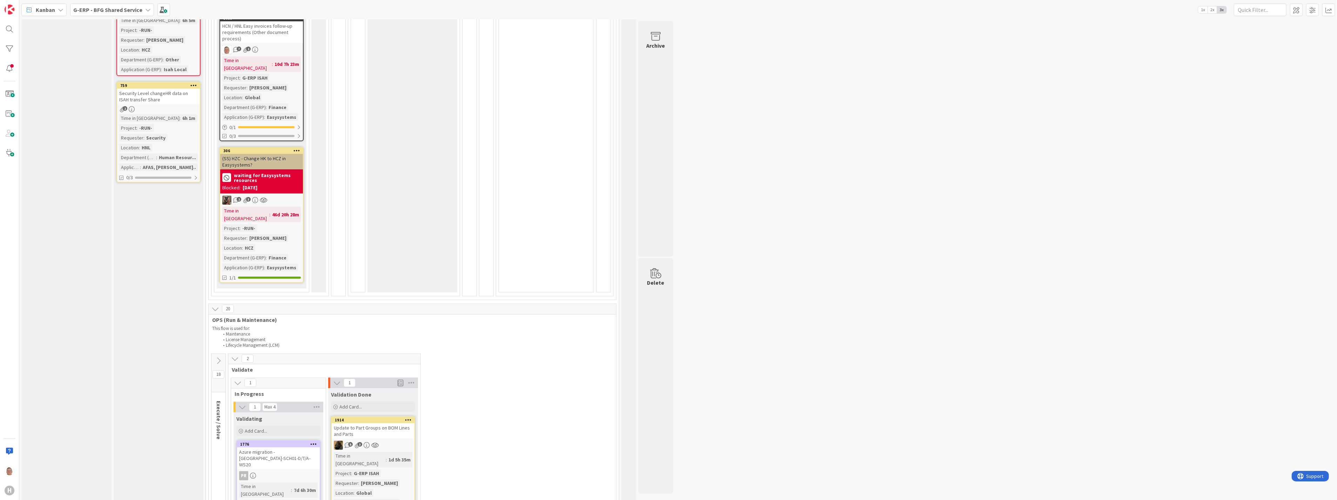
click at [218, 357] on icon at bounding box center [219, 361] width 8 height 8
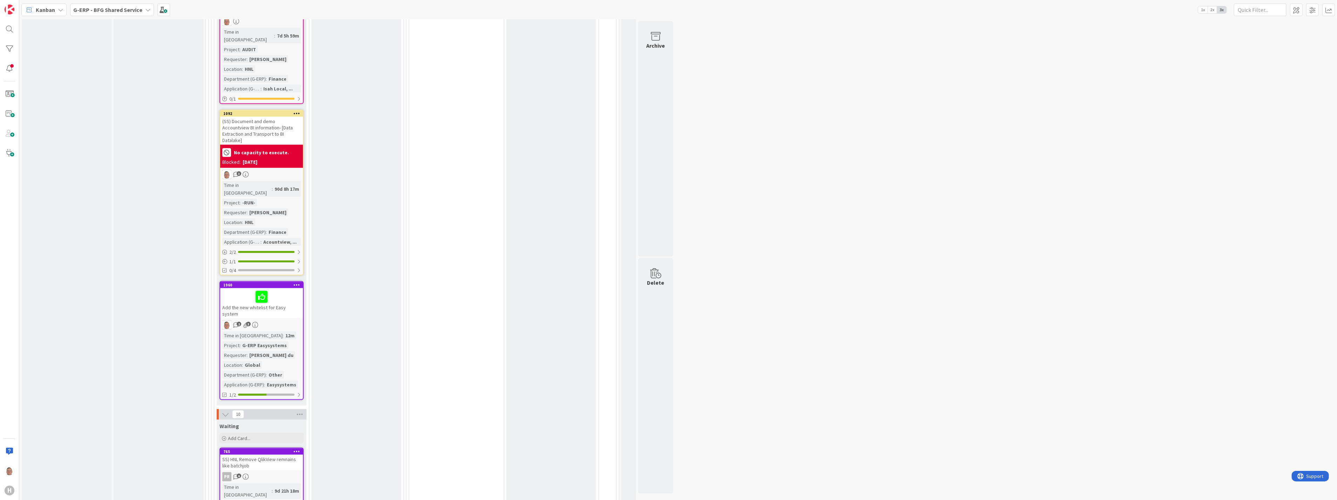
scroll to position [1546, 0]
click at [281, 288] on div "Add the new whitelist for Easy system" at bounding box center [261, 303] width 83 height 30
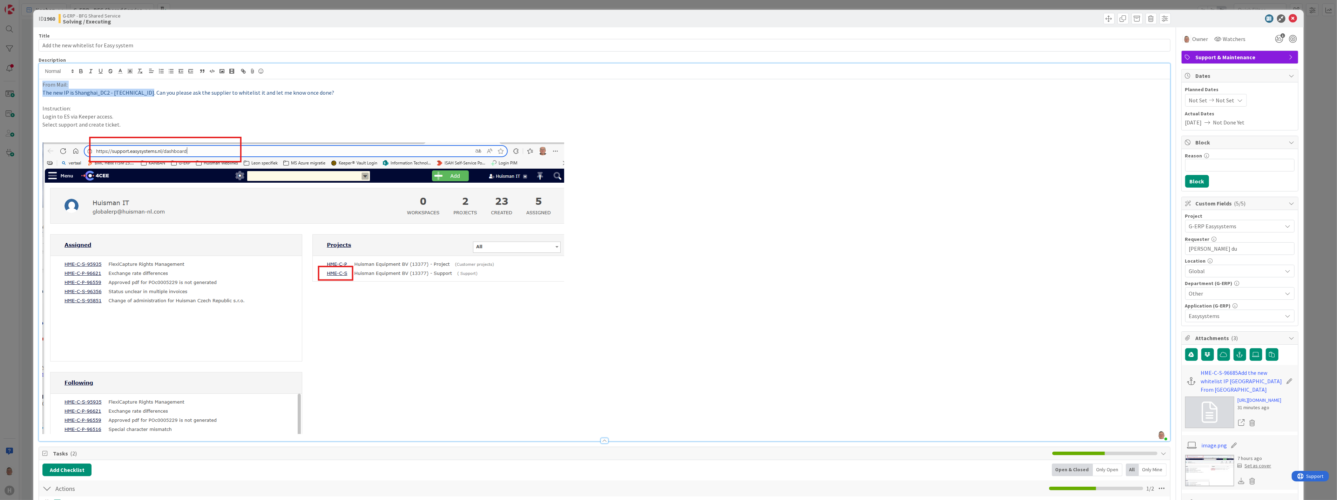
drag, startPoint x: 40, startPoint y: 79, endPoint x: 145, endPoint y: 93, distance: 106.1
click at [145, 93] on div "From Mail: The new IP is Shanghai_DC2 - [TECHNICAL_ID]. Can you please ask the …" at bounding box center [604, 260] width 1131 height 362
copy div "From Mail: The new IP is Shanghai_DC2 - [TECHNICAL_ID]."
click at [1290, 18] on icon at bounding box center [1293, 18] width 8 height 8
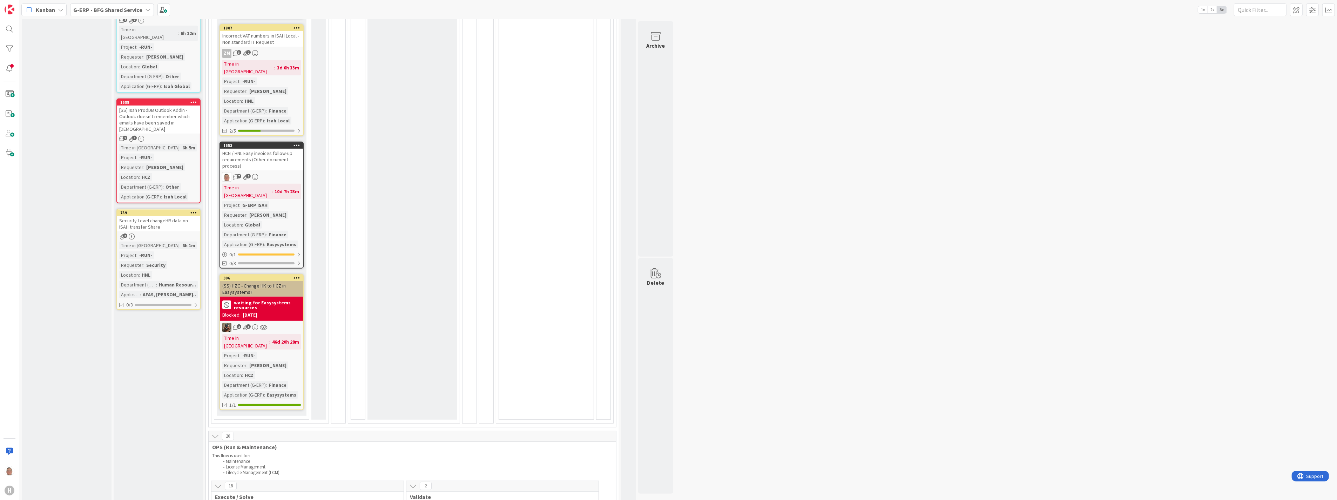
scroll to position [468, 0]
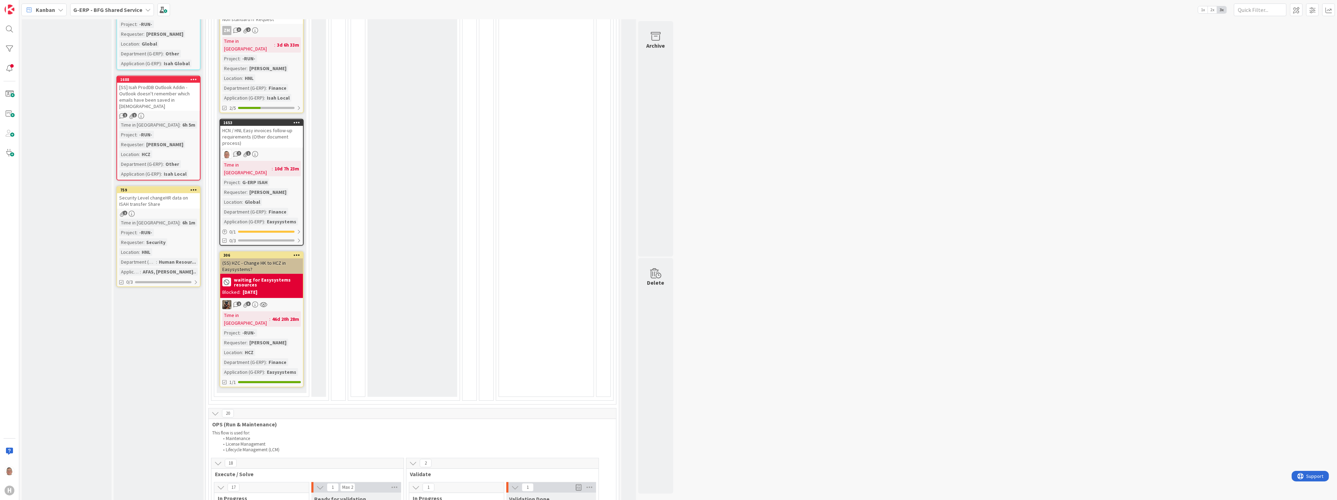
click at [215, 410] on icon at bounding box center [215, 414] width 8 height 8
click at [214, 434] on icon at bounding box center [215, 438] width 8 height 8
click at [214, 459] on icon at bounding box center [215, 463] width 8 height 8
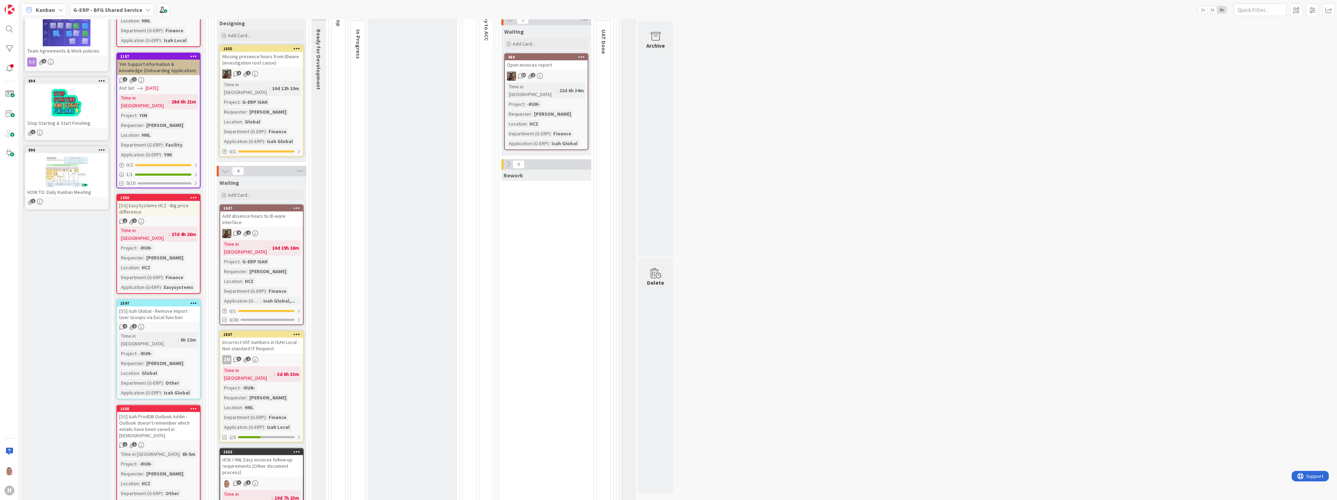
scroll to position [0, 0]
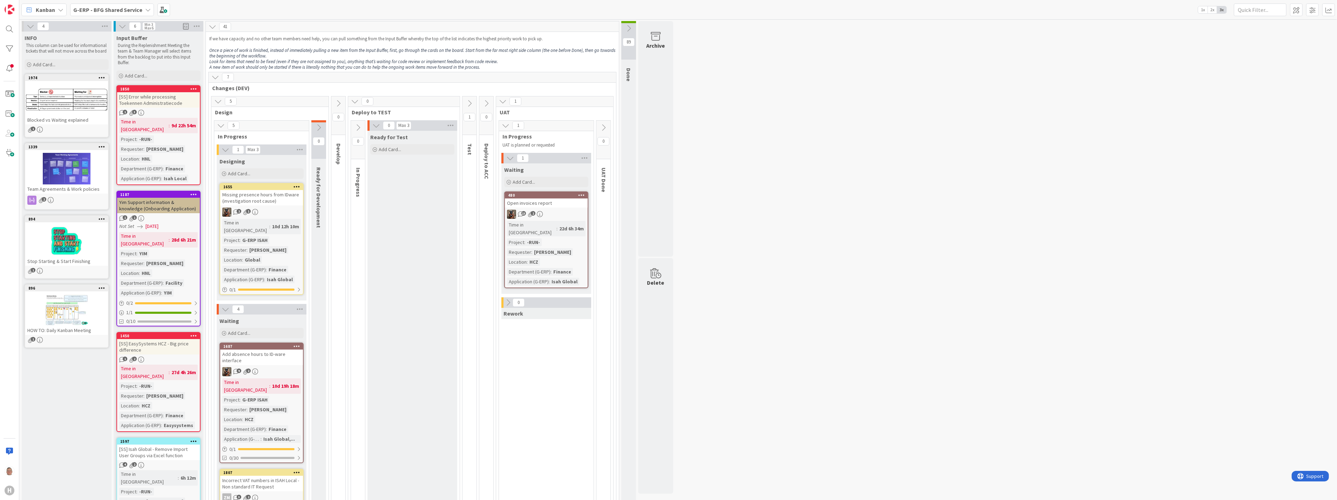
click at [220, 125] on icon at bounding box center [221, 126] width 8 height 8
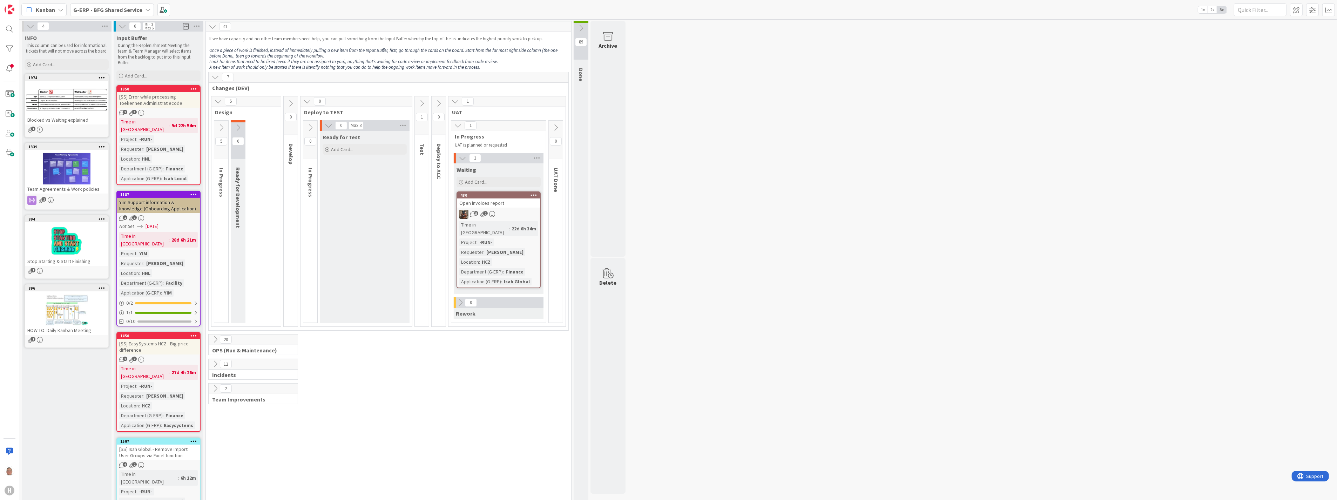
click at [215, 78] on icon at bounding box center [215, 77] width 8 height 8
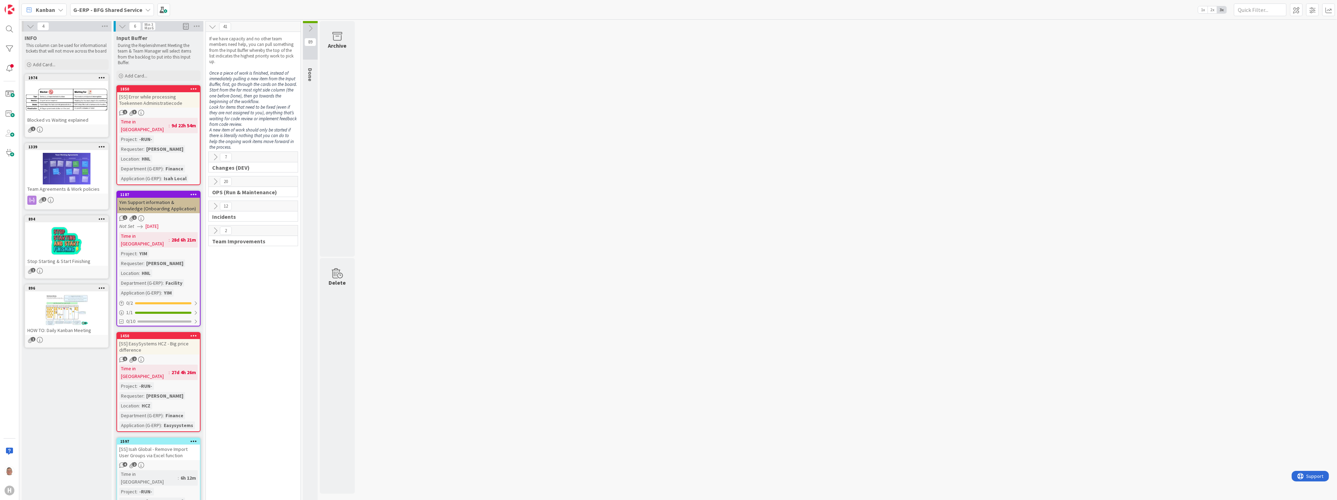
click at [215, 155] on icon at bounding box center [215, 157] width 8 height 8
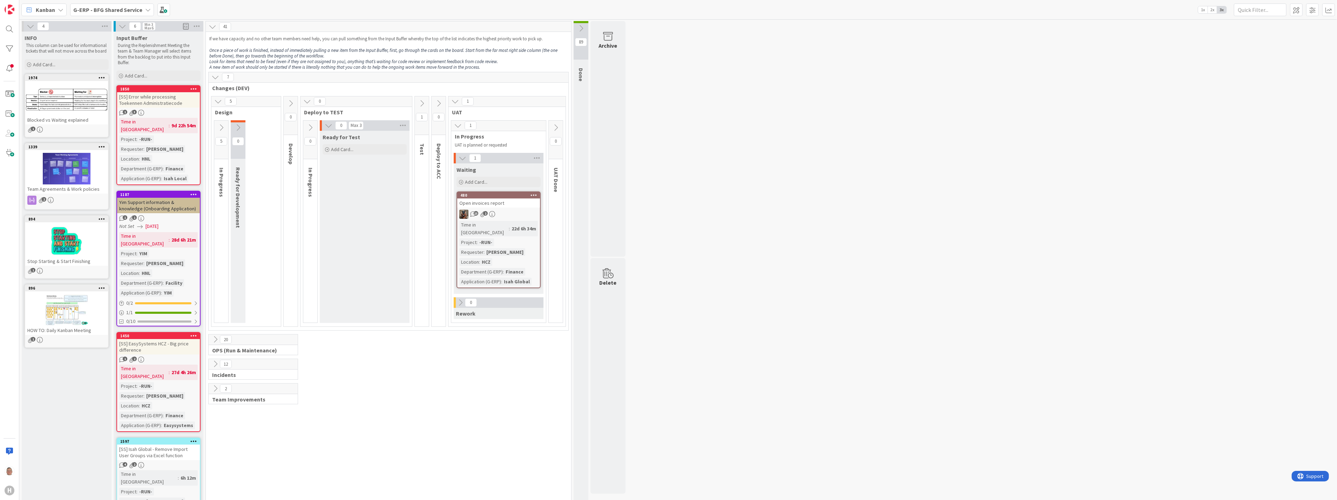
click at [223, 126] on icon at bounding box center [221, 128] width 8 height 8
